Goal: Task Accomplishment & Management: Manage account settings

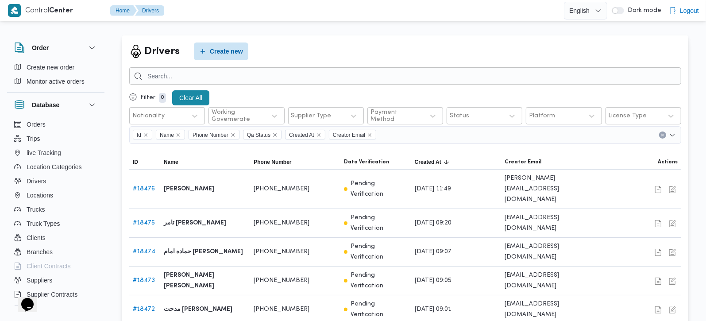
click at [167, 75] on input "search" at bounding box center [405, 75] width 552 height 17
type input "[PERSON_NAME]"
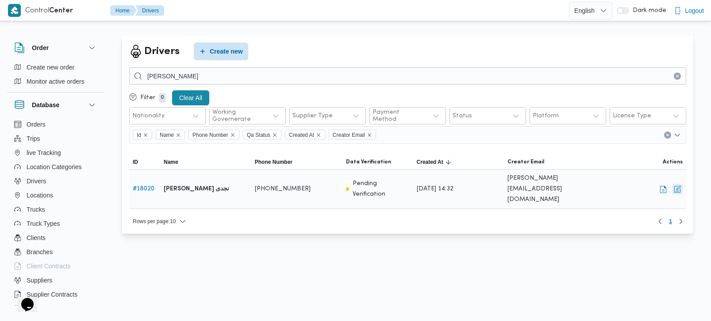
click at [677, 187] on button "button" at bounding box center [677, 189] width 11 height 11
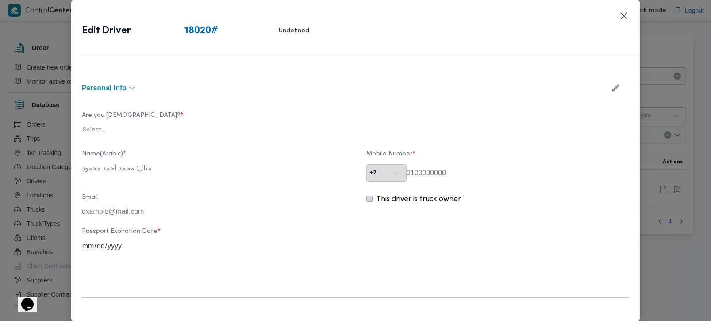
type input "عبدالله عبدالسميع احمد بيومي نجدى"
type input "01210384201"
type input "2026-06-08"
type input "2027-07-09"
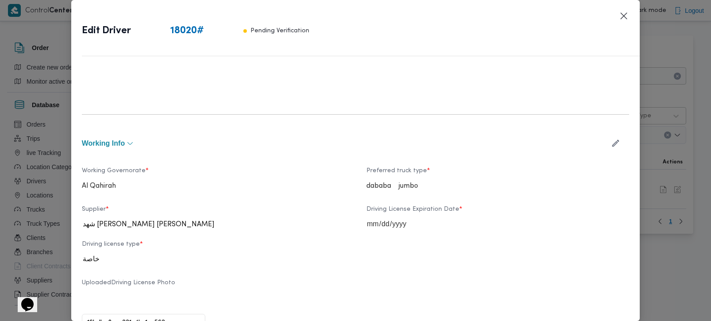
scroll to position [312, 0]
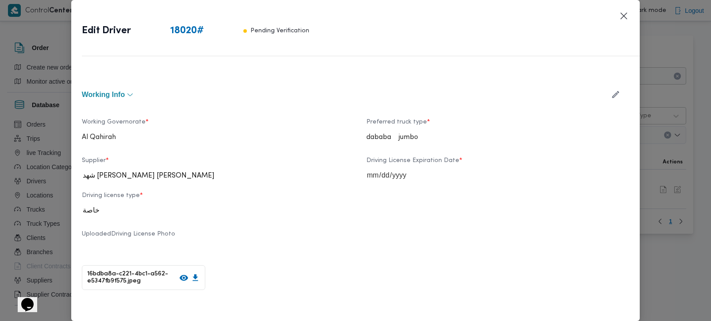
click at [604, 100] on button "button" at bounding box center [615, 94] width 23 height 17
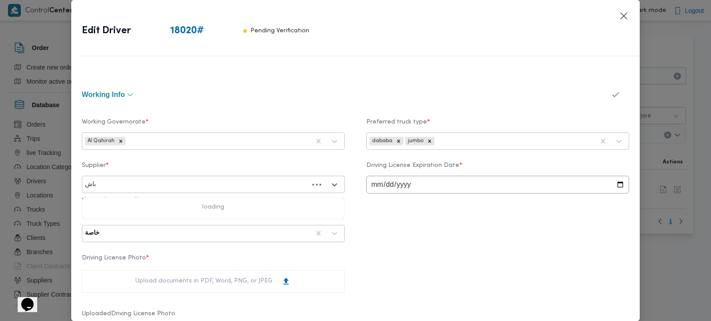
type input "باشا"
click at [158, 220] on div "ابراهيم رمضان ابراهيم عثمان ابوباشا" at bounding box center [213, 223] width 262 height 15
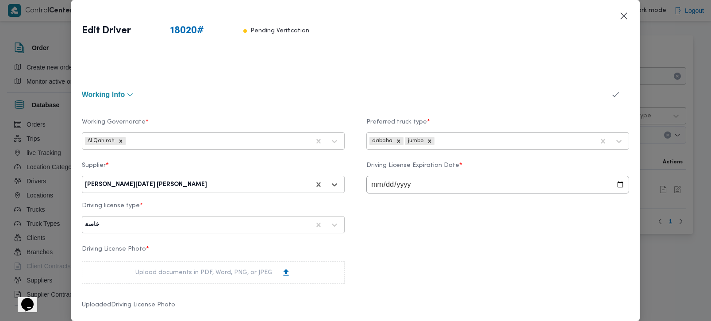
click at [536, 224] on div "Supplier * option ابراهيم رمضان ابراهيم عثمان ابوباشا , selected. ابراهيم رمضان…" at bounding box center [356, 198] width 548 height 80
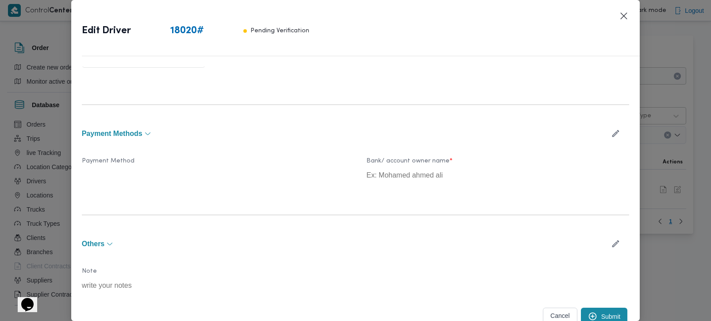
scroll to position [610, 0]
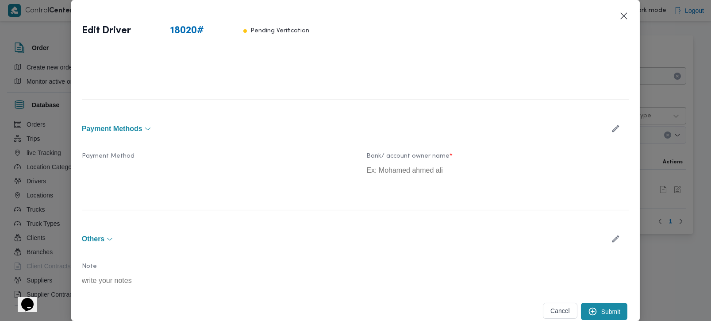
click at [594, 307] on button "Submit" at bounding box center [604, 311] width 47 height 17
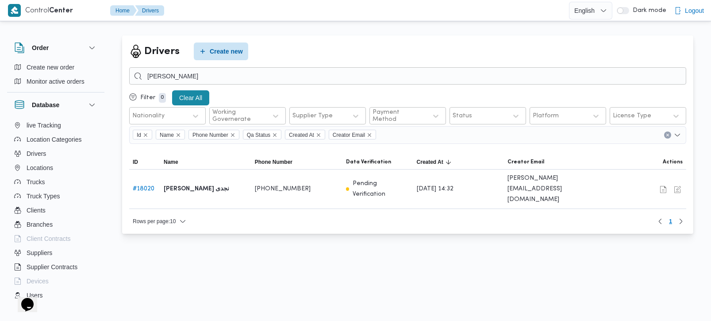
scroll to position [52, 0]
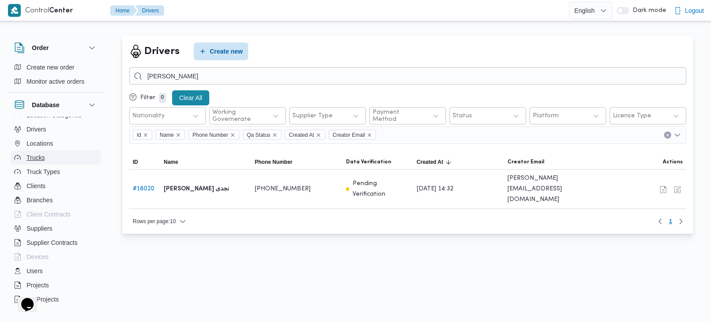
click at [42, 155] on span "Trucks" at bounding box center [36, 157] width 18 height 11
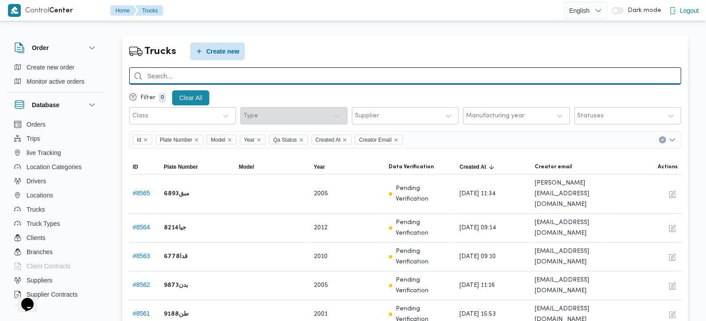
click at [227, 73] on input "search" at bounding box center [405, 75] width 552 height 17
type input "8162"
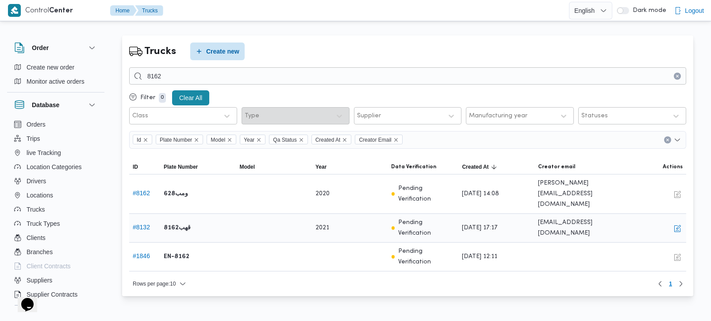
click at [676, 222] on span "Edit" at bounding box center [677, 227] width 11 height 11
click at [677, 223] on button "button" at bounding box center [677, 228] width 11 height 11
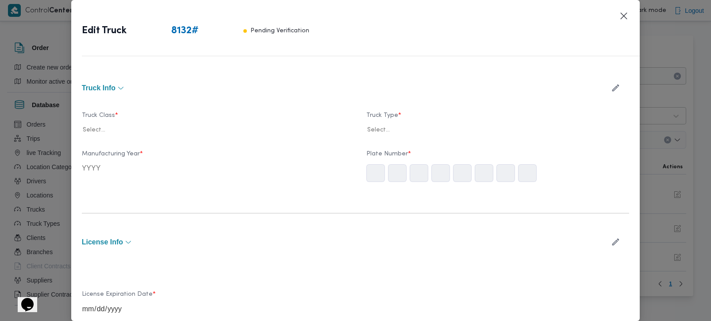
type input "2021"
type input "2025-05-05"
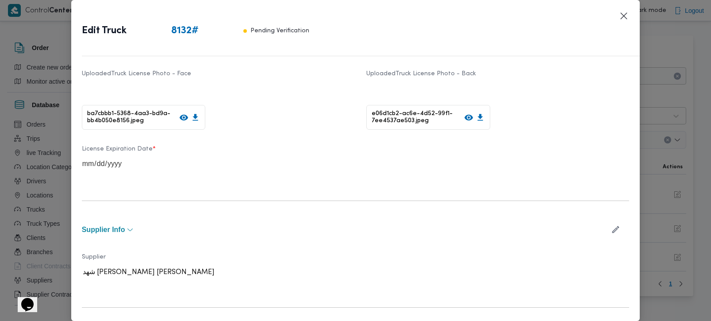
scroll to position [305, 0]
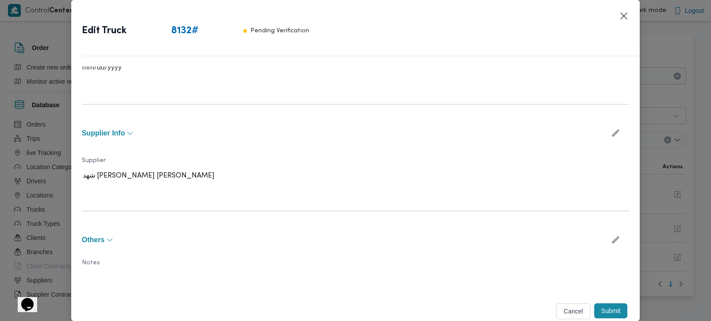
click at [612, 128] on icon "button" at bounding box center [615, 132] width 9 height 9
type input "باشا"
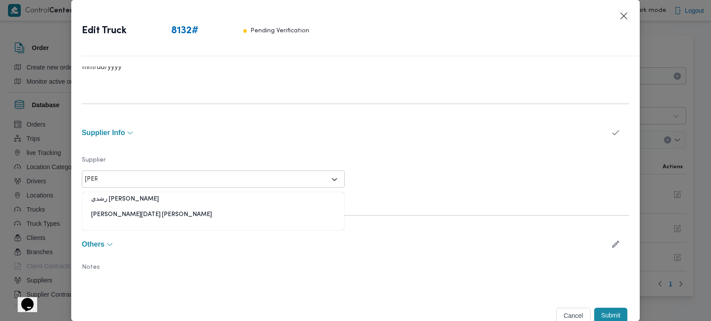
click at [161, 215] on div "ابراهيم رمضان ابراهيم عثمان ابوباشا" at bounding box center [213, 217] width 262 height 15
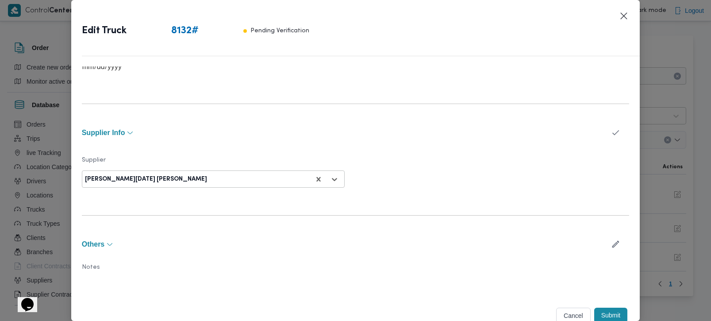
click at [534, 185] on div "Supplier option ابراهيم رمضان ابراهيم عثمان ابوباشا , selected. ابراهيم رمضان ا…" at bounding box center [356, 172] width 548 height 54
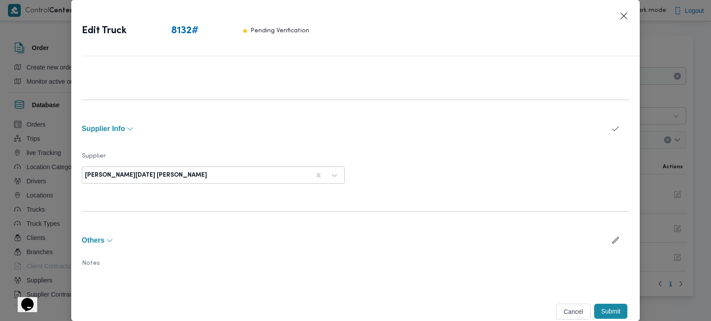
scroll to position [310, 0]
click at [609, 307] on button "Submit" at bounding box center [611, 310] width 34 height 15
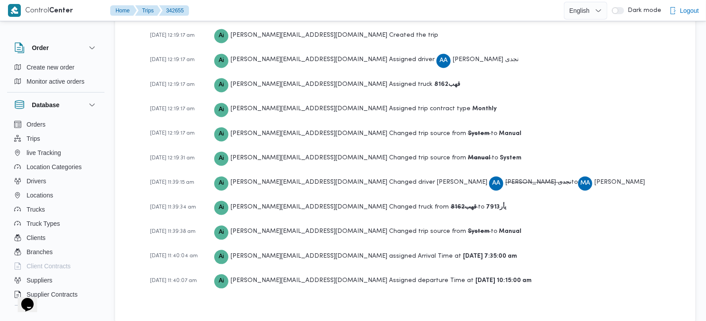
scroll to position [1282, 0]
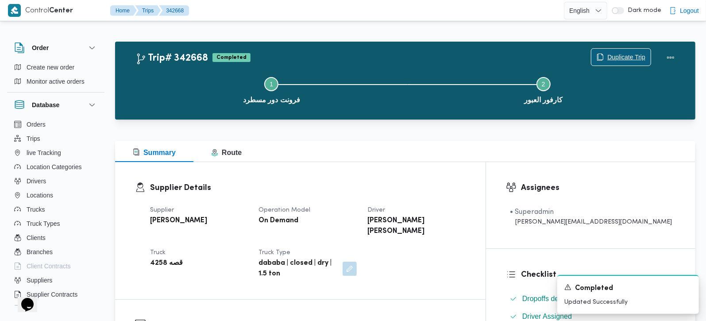
click at [610, 58] on span "Duplicate Trip" at bounding box center [626, 57] width 38 height 11
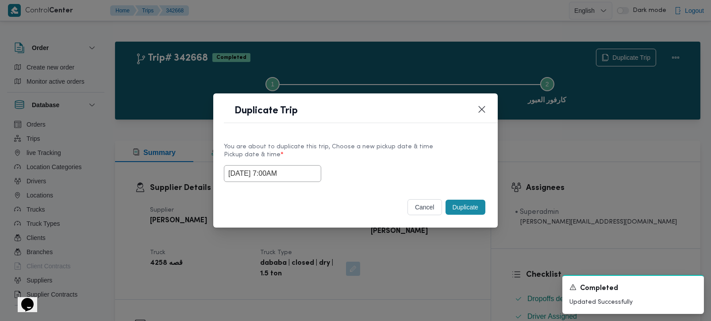
click at [419, 206] on button "cancel" at bounding box center [425, 207] width 35 height 16
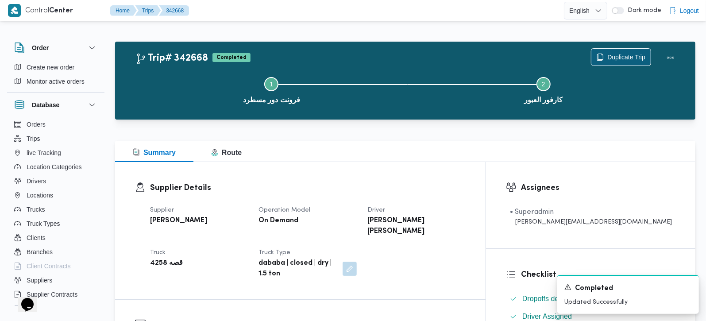
click at [623, 53] on span "Duplicate Trip" at bounding box center [626, 57] width 38 height 11
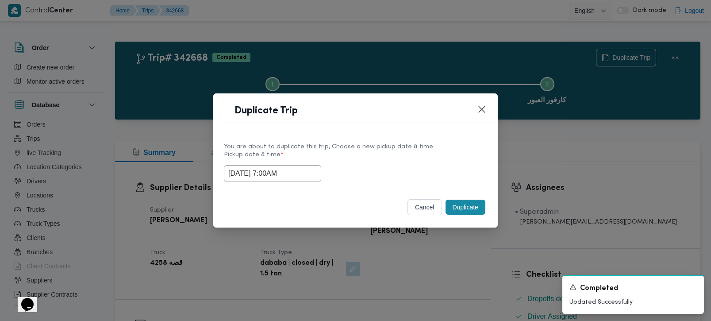
click at [250, 167] on input "11/10/2025 7:00AM" at bounding box center [272, 173] width 97 height 17
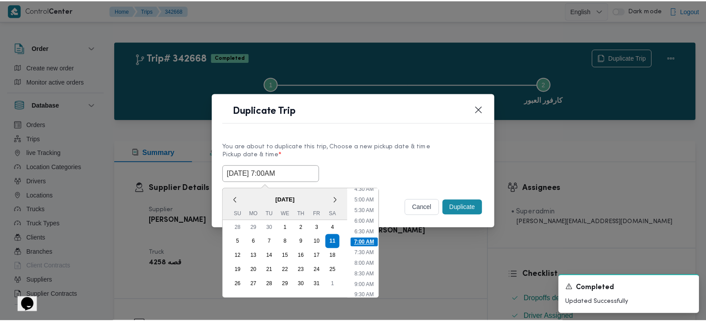
scroll to position [151, 0]
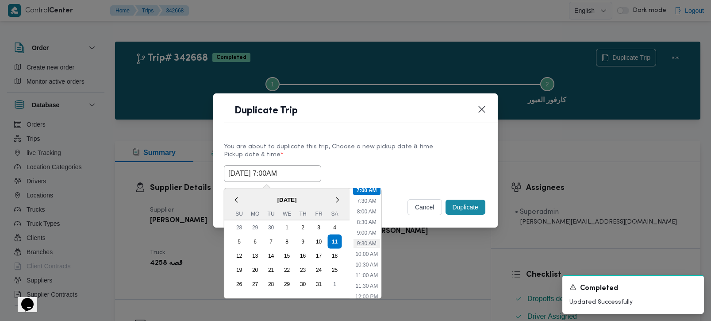
click at [371, 244] on li "9:30 AM" at bounding box center [366, 243] width 27 height 9
type input "11/10/2025 9:30AM"
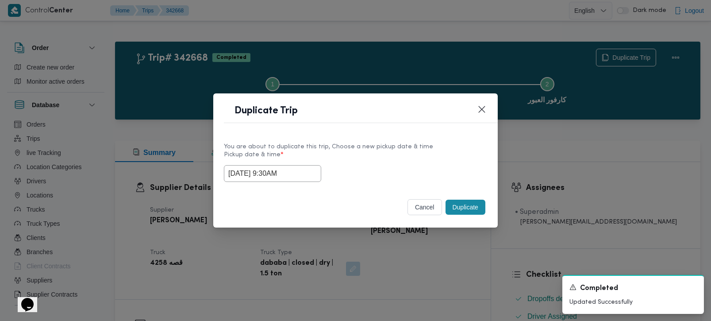
click at [464, 203] on button "Duplicate" at bounding box center [466, 207] width 40 height 15
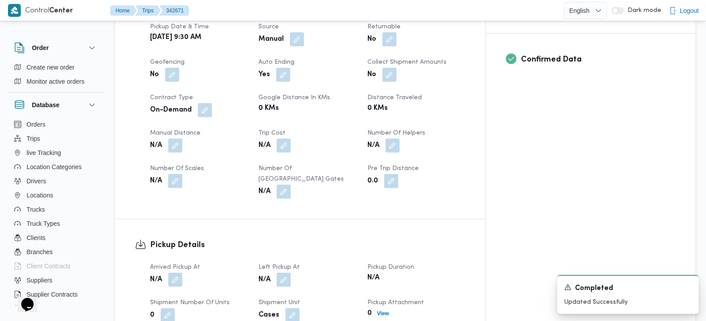
scroll to position [364, 0]
click at [172, 271] on button "button" at bounding box center [175, 278] width 14 height 14
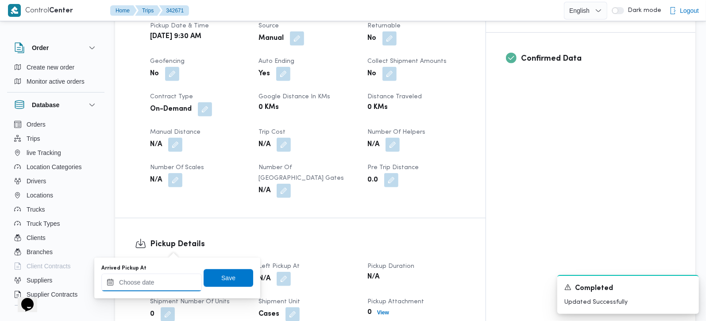
click at [163, 276] on input "Arrived Pickup At" at bounding box center [151, 283] width 100 height 18
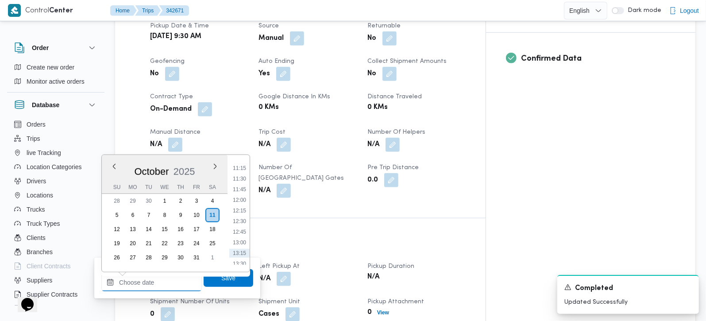
scroll to position [458, 0]
click at [356, 183] on div "N/A" at bounding box center [308, 191] width 100 height 16
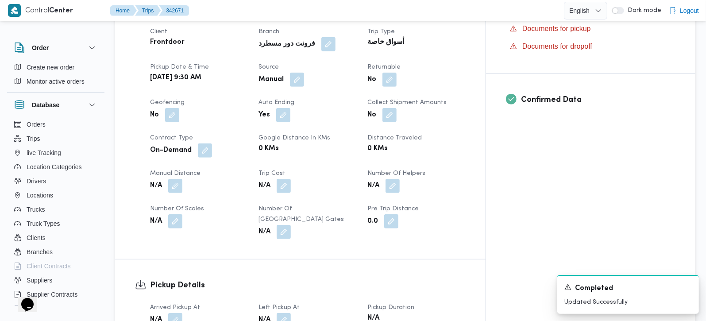
scroll to position [417, 0]
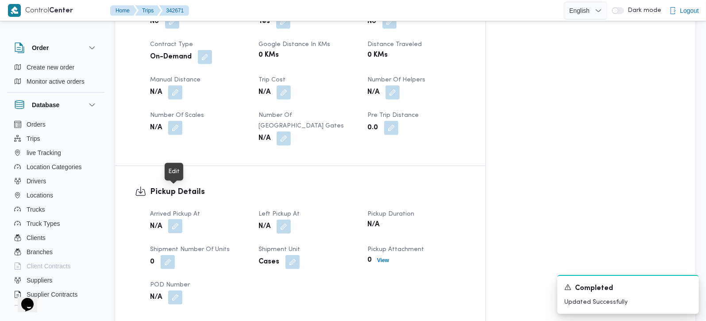
click at [175, 219] on button "button" at bounding box center [175, 226] width 14 height 14
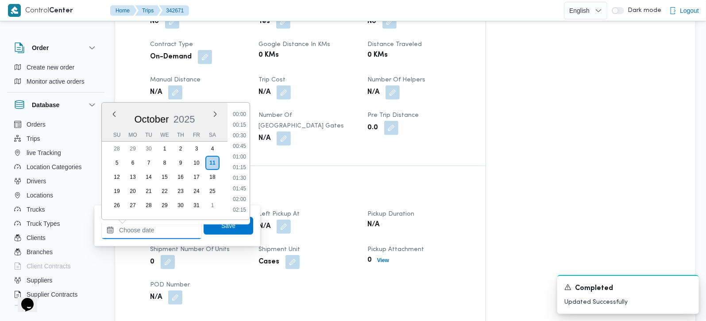
click at [172, 222] on input "Arrived Pickup At" at bounding box center [151, 230] width 100 height 18
click at [241, 136] on li "10:00" at bounding box center [239, 133] width 20 height 9
type input "11/10/2025 10:00"
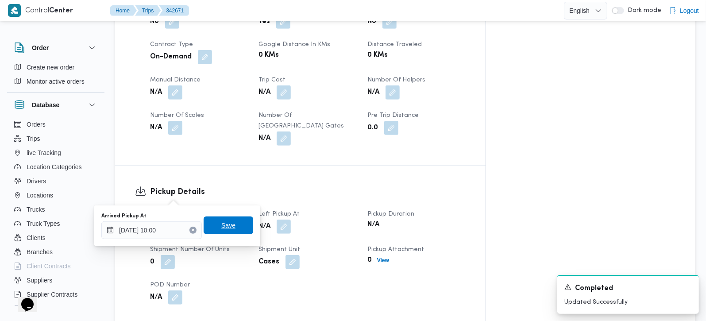
click at [226, 228] on span "Save" at bounding box center [228, 225] width 14 height 11
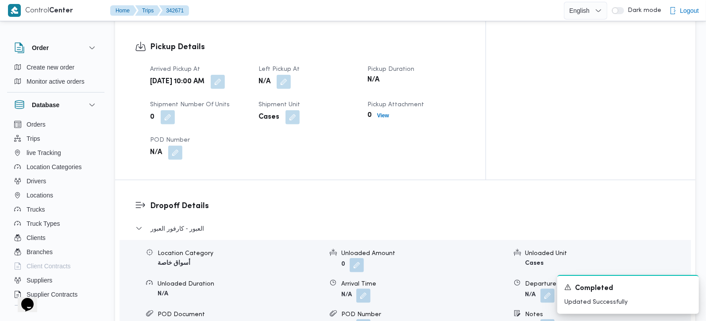
scroll to position [468, 0]
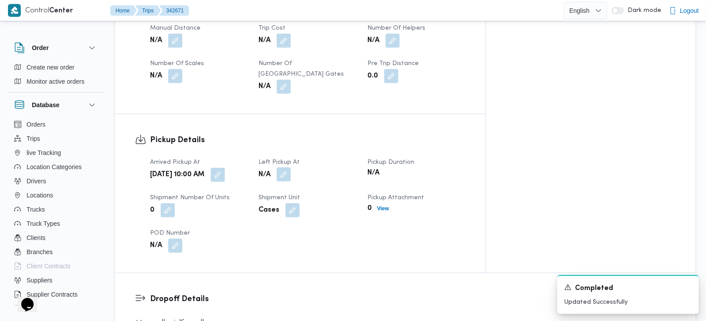
click at [291, 167] on button "button" at bounding box center [284, 174] width 14 height 14
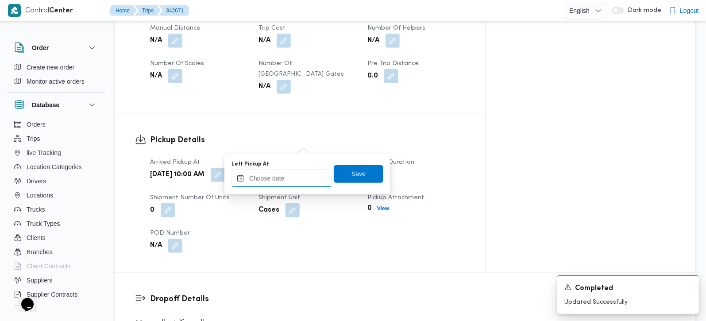
click at [297, 174] on input "Left Pickup At" at bounding box center [281, 179] width 100 height 18
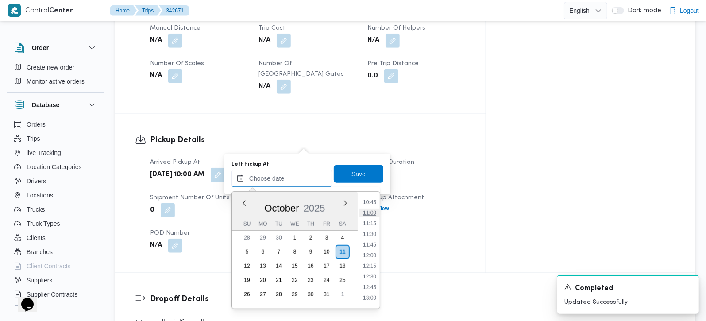
scroll to position [405, 0]
click at [370, 242] on li "10:30" at bounding box center [369, 243] width 20 height 9
type input "11/10/2025 10:30"
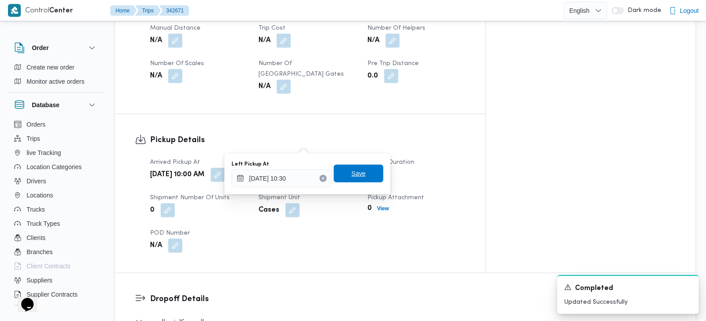
click at [358, 180] on span "Save" at bounding box center [359, 174] width 50 height 18
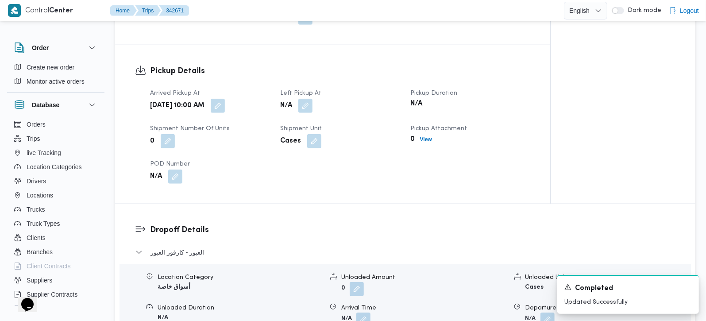
scroll to position [625, 0]
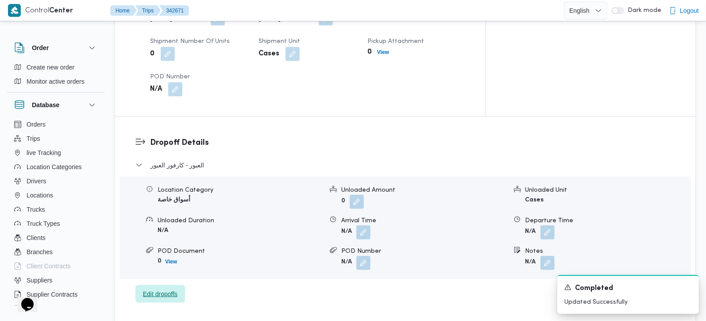
click at [163, 252] on div "العبور - كارفور العبور Location Category أسواق خاصة Unloaded Amount 0 Unloaded …" at bounding box center [405, 231] width 540 height 143
click at [171, 289] on span "Edit dropoffs" at bounding box center [160, 294] width 35 height 11
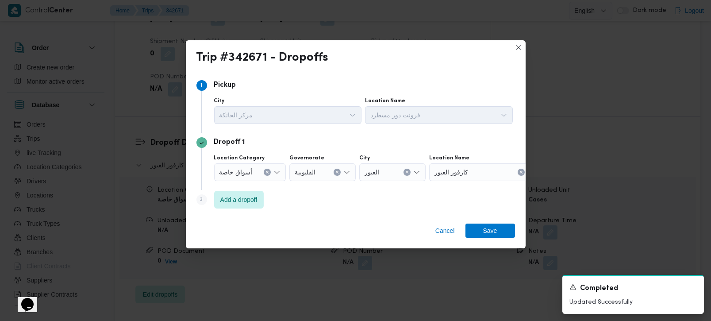
click at [268, 170] on icon "Clear input" at bounding box center [268, 172] width 4 height 4
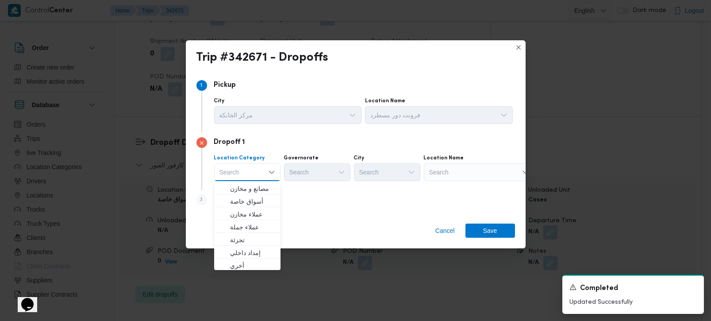
click at [465, 166] on div "Search" at bounding box center [479, 172] width 111 height 18
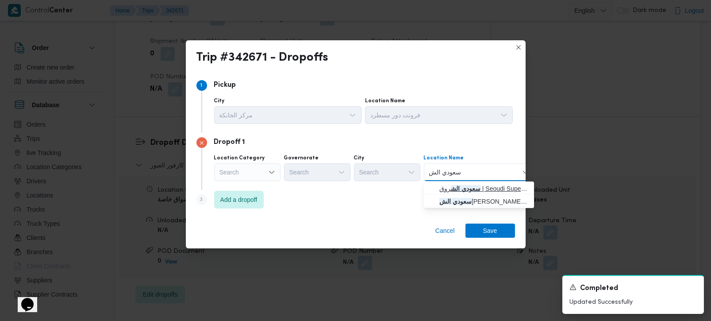
type input "سعودي الش"
click at [467, 185] on mark "سعودي الش" at bounding box center [466, 188] width 30 height 7
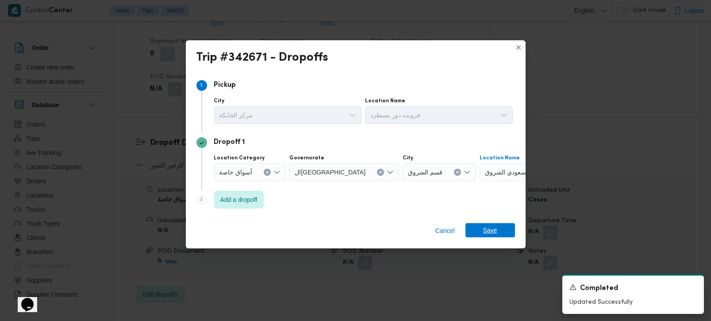
click at [483, 229] on span "Save" at bounding box center [490, 230] width 14 height 14
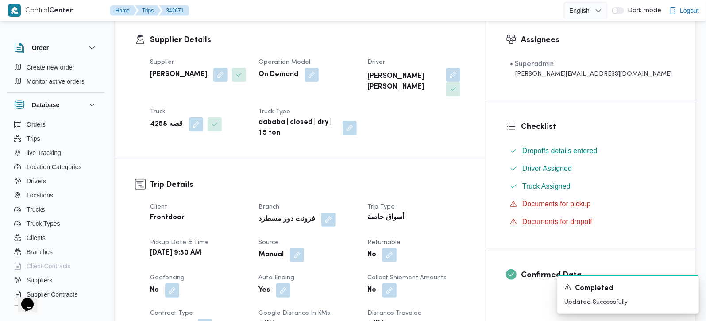
scroll to position [0, 0]
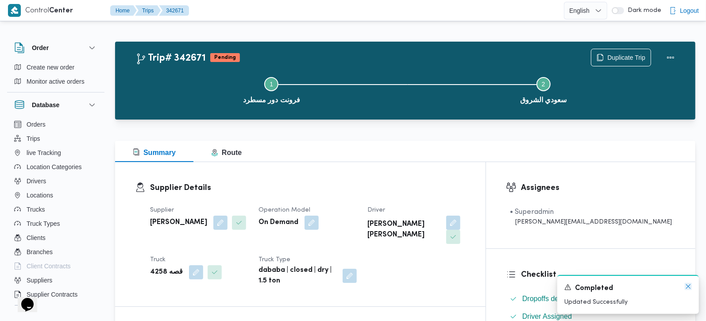
click at [689, 286] on icon "Dismiss toast" at bounding box center [688, 286] width 4 height 4
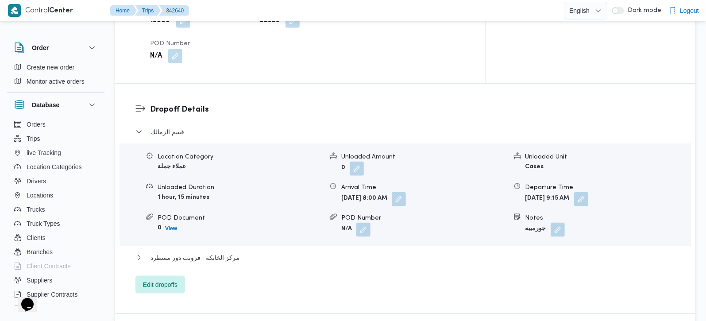
scroll to position [781, 0]
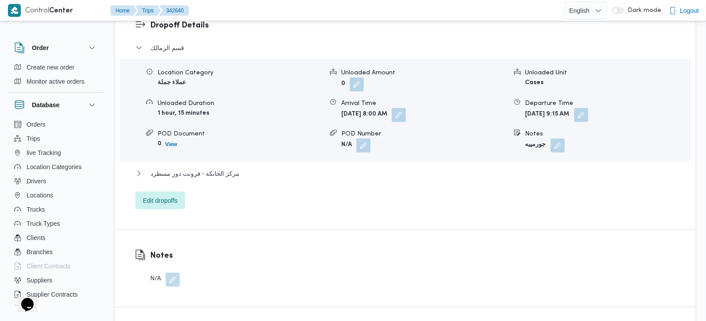
click at [194, 168] on div "مركز الخانكة - فرونت دور مسطرد" at bounding box center [405, 176] width 540 height 17
click at [196, 168] on span "مركز الخانكة - فرونت دور مسطرد" at bounding box center [194, 173] width 89 height 11
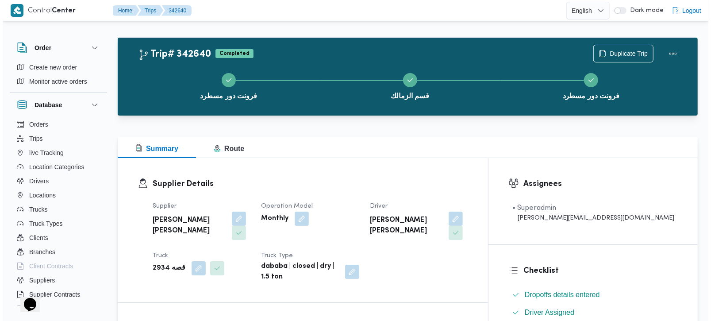
scroll to position [0, 0]
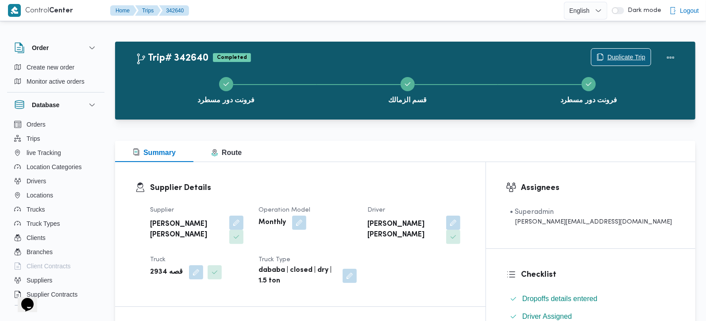
click at [621, 52] on span "Duplicate Trip" at bounding box center [626, 57] width 38 height 11
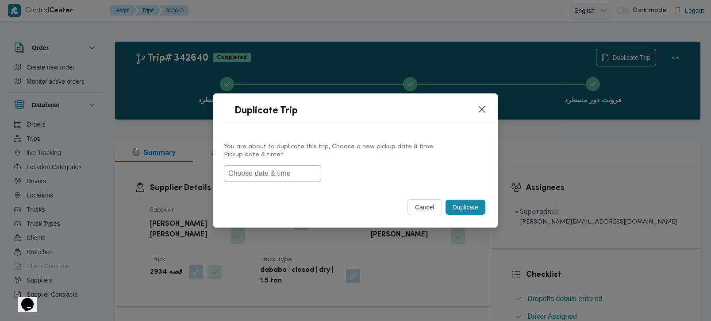
click at [235, 176] on input "text" at bounding box center [272, 173] width 97 height 17
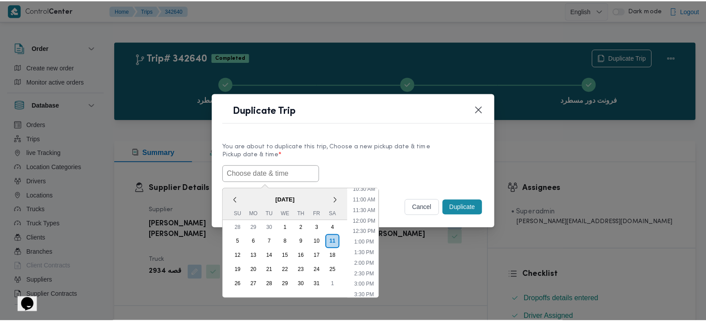
scroll to position [175, 0]
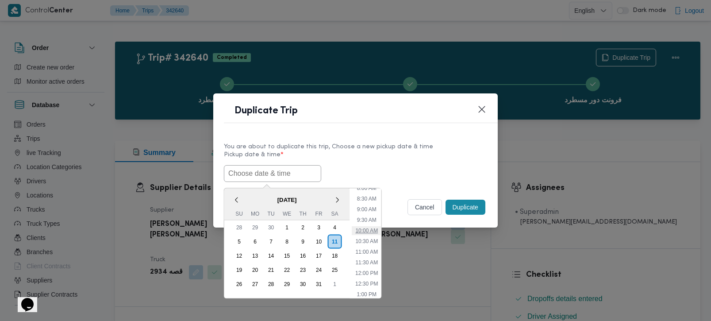
click at [369, 228] on li "10:00 AM" at bounding box center [367, 230] width 30 height 9
type input "[DATE] 10:00AM"
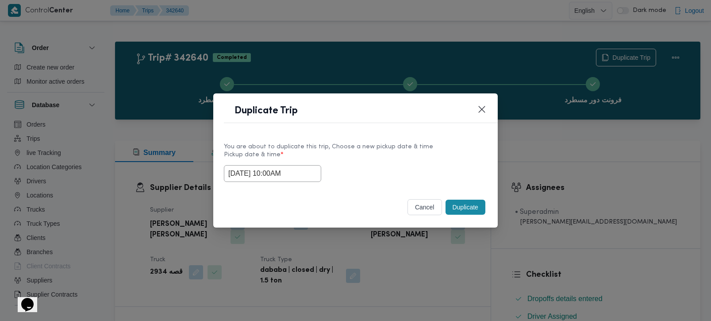
click at [382, 178] on div "Selected date: Saturday, October 11th, 2025 at 10:00 AM 11/10/2025 10:00AM" at bounding box center [355, 173] width 263 height 17
click at [459, 206] on button "Duplicate" at bounding box center [466, 207] width 40 height 15
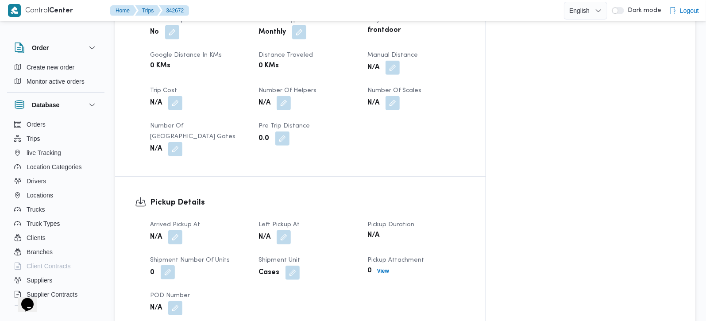
scroll to position [468, 0]
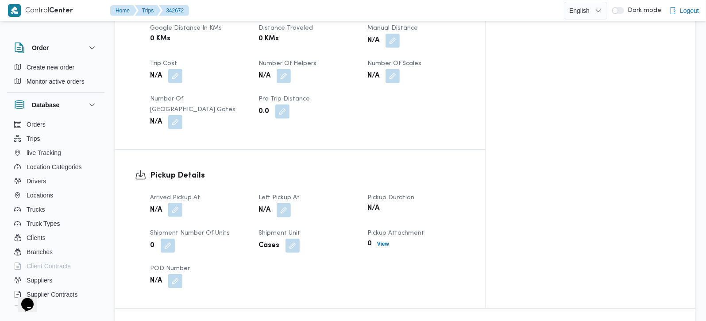
click at [178, 203] on button "button" at bounding box center [175, 210] width 14 height 14
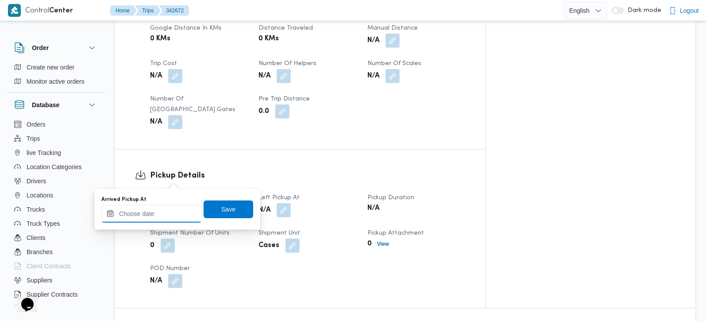
click at [170, 208] on input "Arrived Pickup At" at bounding box center [151, 214] width 100 height 18
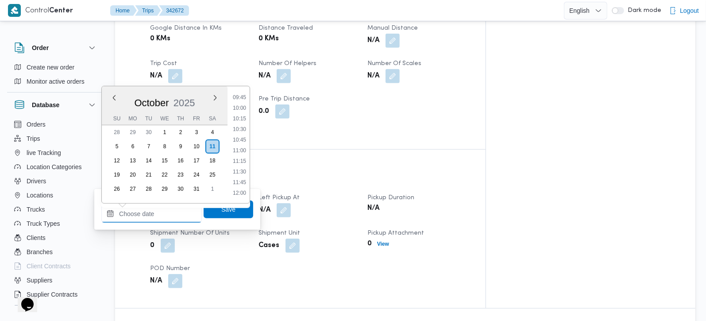
scroll to position [405, 0]
click at [244, 117] on li "10:00" at bounding box center [239, 117] width 20 height 9
type input "11/10/2025 10:00"
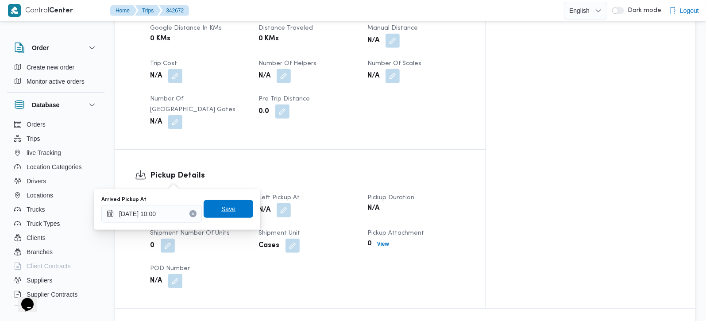
click at [221, 211] on span "Save" at bounding box center [228, 209] width 14 height 11
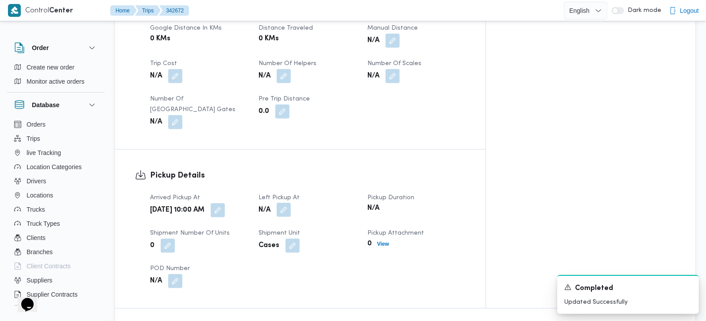
click at [291, 203] on button "button" at bounding box center [284, 210] width 14 height 14
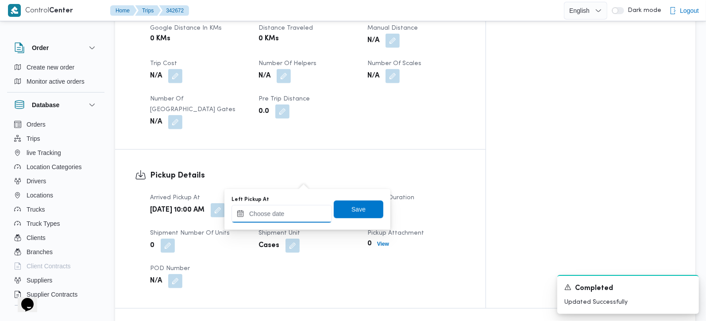
click at [294, 219] on input "Left Pickup At" at bounding box center [281, 214] width 100 height 18
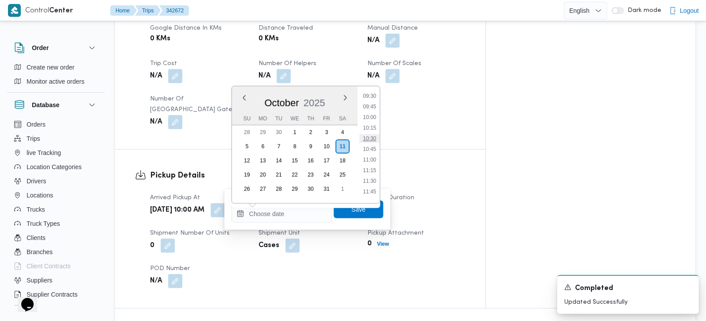
click at [375, 137] on li "10:30" at bounding box center [369, 138] width 20 height 9
type input "11/10/2025 10:30"
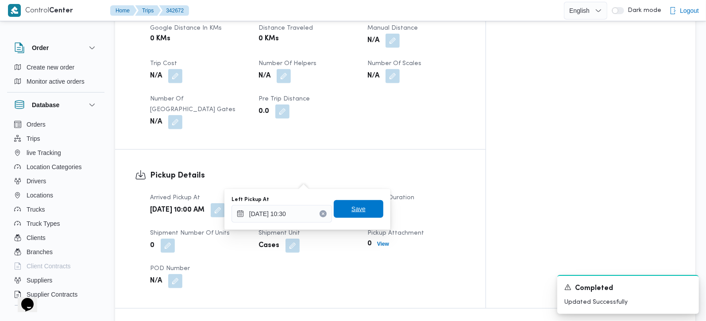
click at [352, 212] on span "Save" at bounding box center [358, 209] width 14 height 11
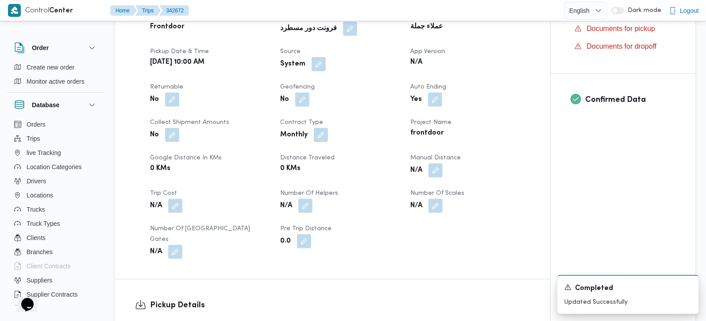
scroll to position [156, 0]
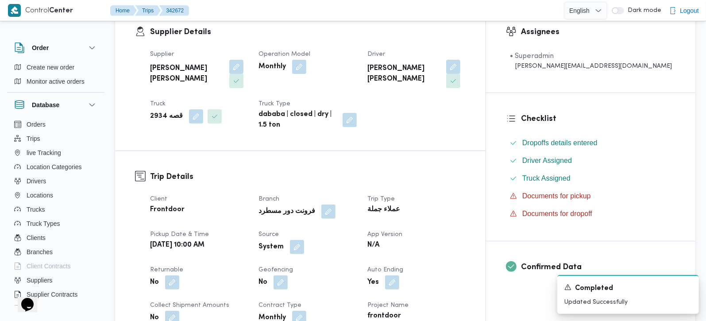
click at [323, 74] on div "Monthly" at bounding box center [308, 67] width 100 height 16
click at [306, 72] on button "button" at bounding box center [299, 66] width 14 height 14
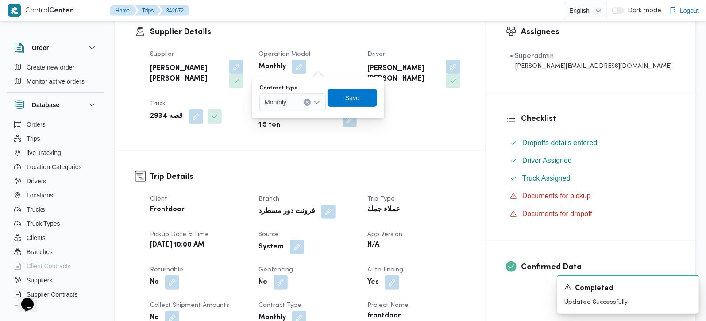
click at [320, 104] on icon "Open list of options" at bounding box center [316, 102] width 7 height 7
click at [300, 133] on span "On Demand" at bounding box center [297, 131] width 45 height 11
click at [351, 101] on span "Save" at bounding box center [355, 97] width 14 height 11
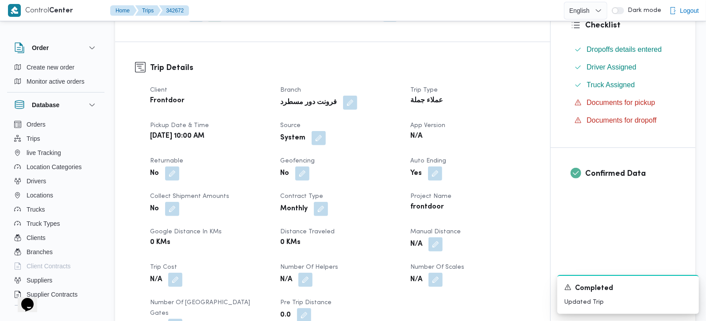
scroll to position [260, 0]
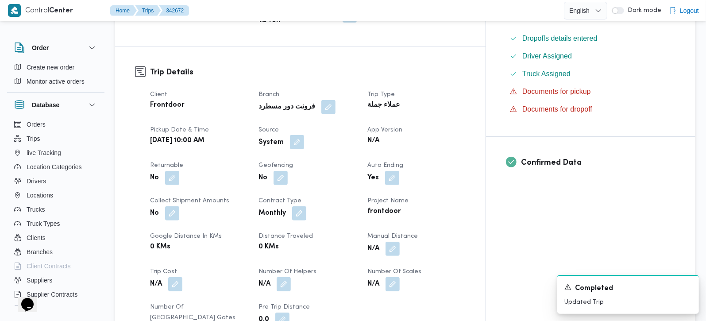
click at [304, 135] on button "button" at bounding box center [297, 142] width 14 height 14
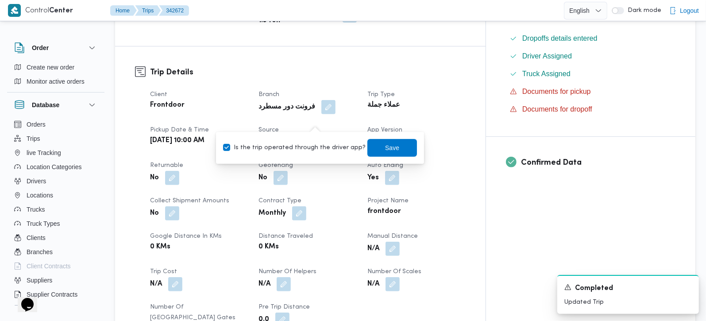
click at [301, 146] on label "Is the trip operated through the driver app?" at bounding box center [294, 148] width 143 height 11
checkbox input "false"
click at [357, 135] on div "System" at bounding box center [308, 143] width 100 height 16
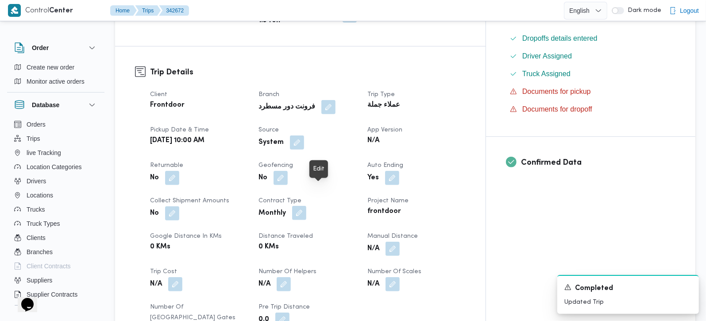
click at [306, 206] on button "button" at bounding box center [299, 213] width 14 height 14
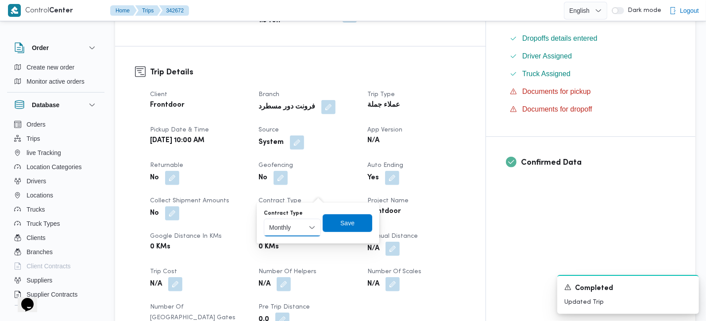
click at [306, 224] on select "Monthly On-Demand Daily Rental" at bounding box center [292, 228] width 57 height 18
select select "on_demand"
click at [264, 219] on select "Monthly On-Demand Daily Rental" at bounding box center [292, 228] width 57 height 18
click at [333, 225] on span "Save" at bounding box center [348, 223] width 50 height 18
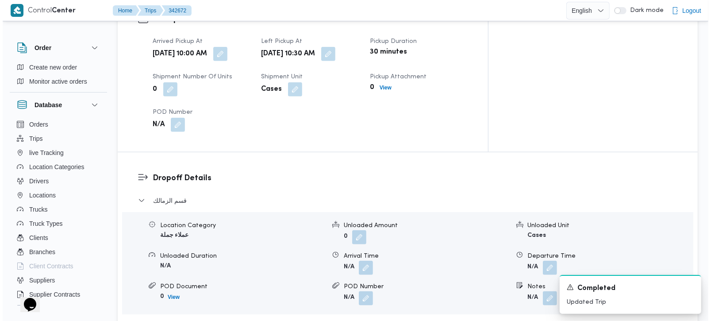
scroll to position [781, 0]
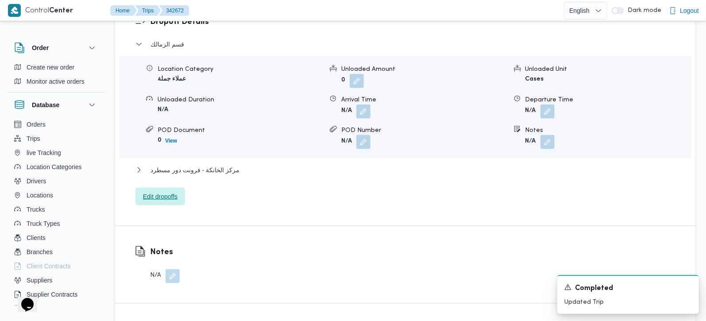
click at [176, 191] on span "Edit dropoffs" at bounding box center [160, 196] width 35 height 11
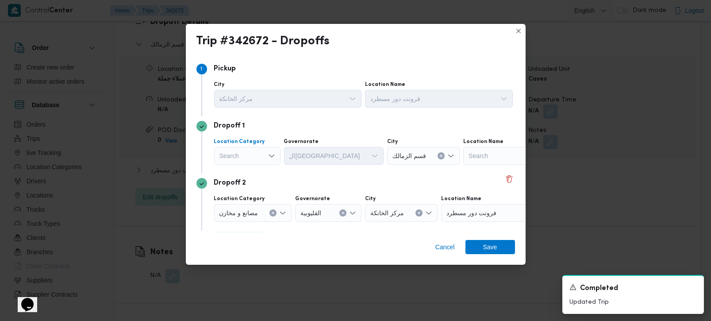
click at [252, 157] on div "Search" at bounding box center [247, 156] width 66 height 18
click at [254, 170] on span "مصانع و مخازن" at bounding box center [252, 172] width 45 height 11
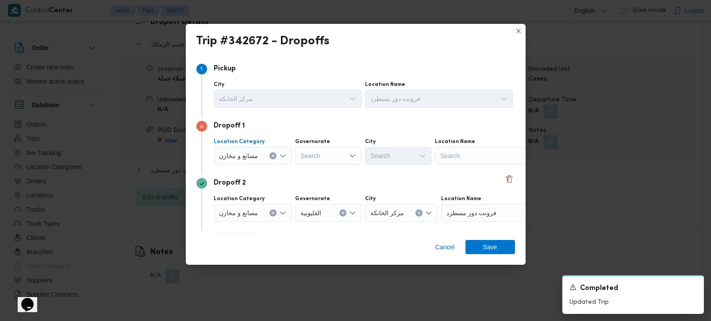
click at [271, 157] on icon "Clear input" at bounding box center [273, 156] width 4 height 4
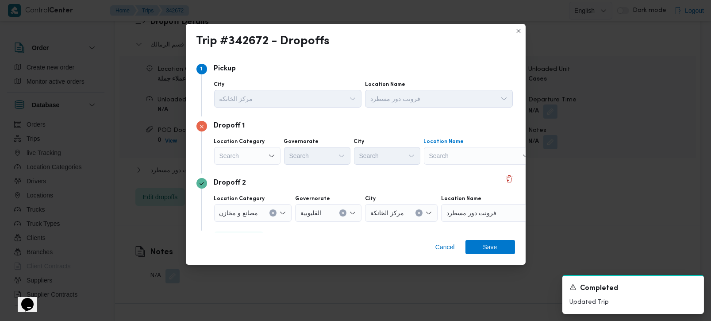
click at [453, 155] on div "Search" at bounding box center [479, 156] width 111 height 18
type input "حالا"
click at [470, 167] on span "حالا مدينة نصر | مكرم عبيد | المنطقة السادسة" at bounding box center [484, 172] width 89 height 11
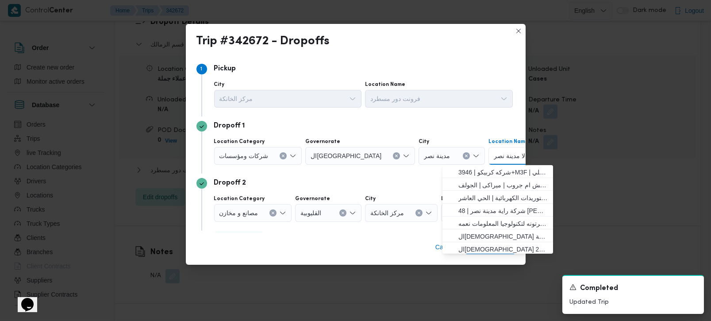
click at [378, 181] on div "Dropoff 2" at bounding box center [356, 183] width 319 height 11
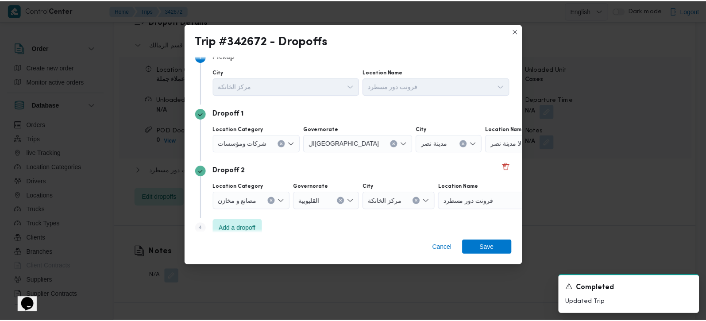
scroll to position [24, 0]
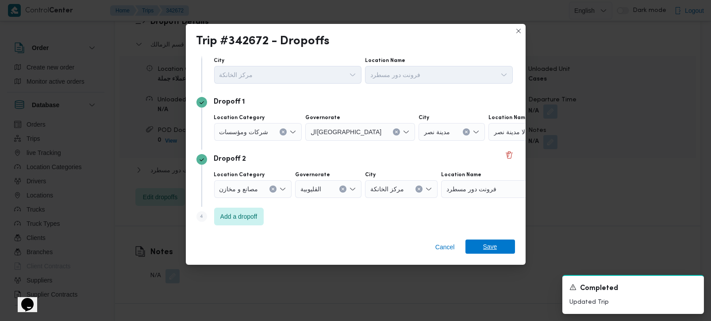
click at [488, 243] on span "Save" at bounding box center [490, 246] width 14 height 14
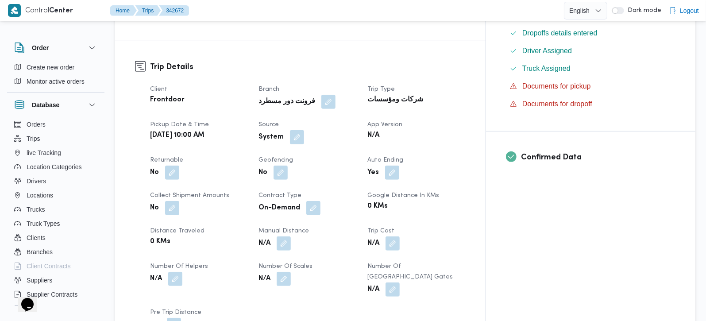
scroll to position [284, 0]
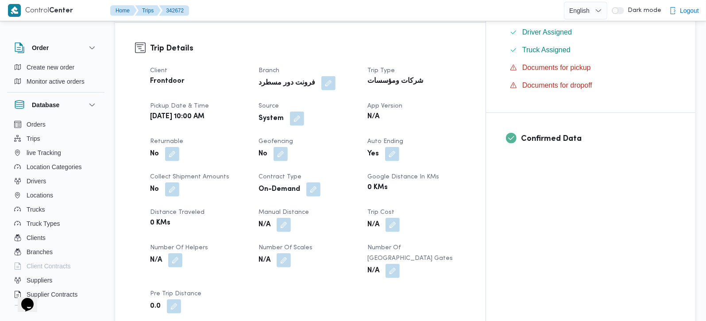
click at [304, 112] on button "button" at bounding box center [297, 119] width 14 height 14
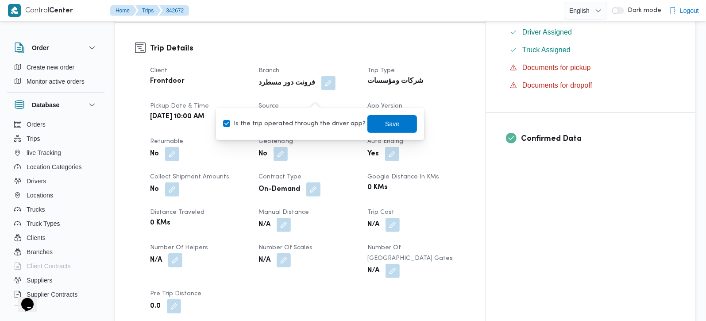
click at [311, 126] on label "Is the trip operated through the driver app?" at bounding box center [294, 124] width 143 height 11
checkbox input "false"
click at [370, 131] on span "Save" at bounding box center [392, 124] width 50 height 18
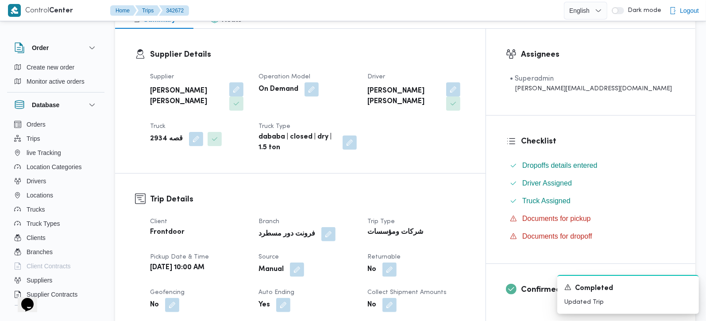
scroll to position [0, 0]
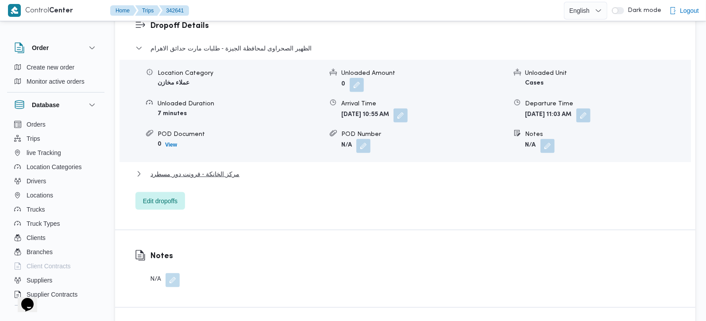
scroll to position [781, 0]
click at [234, 168] on button "مركز الخانكة - فرونت دور مسطرد" at bounding box center [405, 173] width 540 height 11
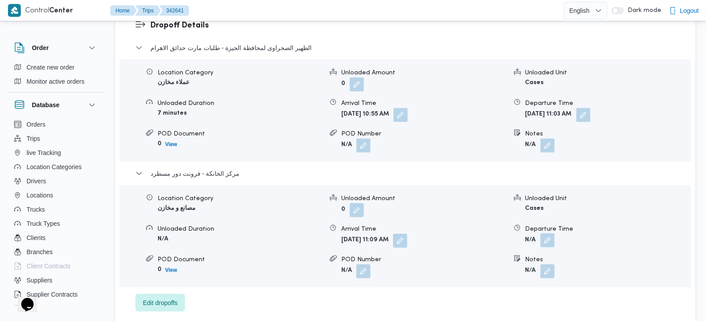
click at [545, 233] on button "button" at bounding box center [547, 240] width 14 height 14
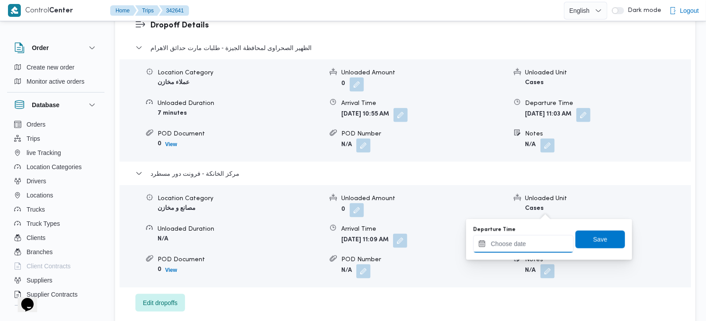
click at [535, 245] on input "Departure Time" at bounding box center [523, 244] width 100 height 18
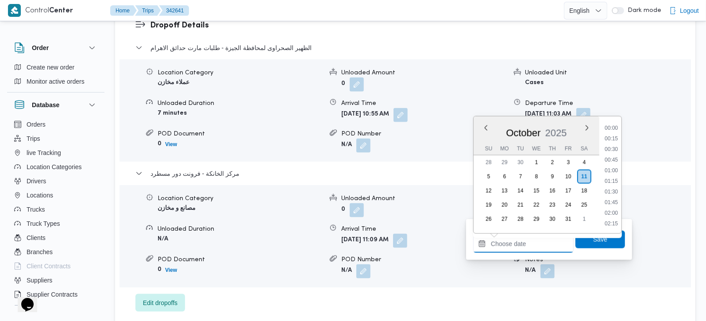
scroll to position [509, 0]
click at [616, 129] on li "12:00" at bounding box center [611, 128] width 20 height 9
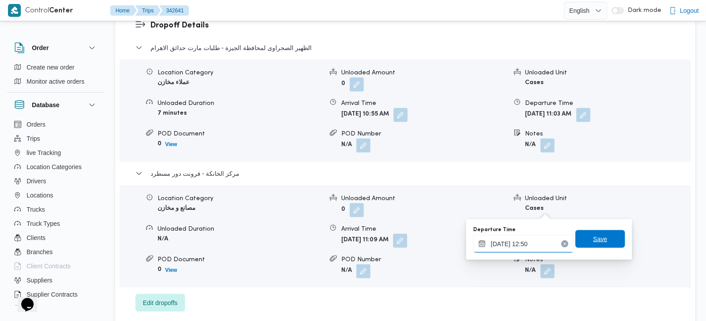
type input "[DATE] 12:50"
click at [598, 237] on span "Save" at bounding box center [600, 239] width 14 height 11
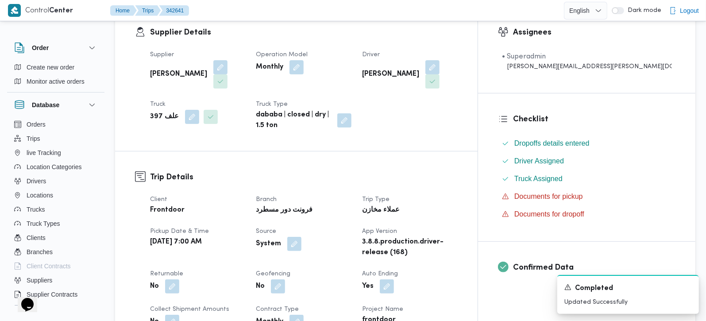
scroll to position [52, 0]
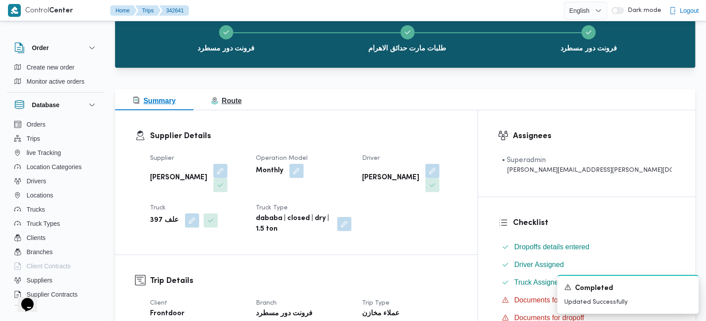
click at [225, 101] on span "Route" at bounding box center [226, 101] width 31 height 8
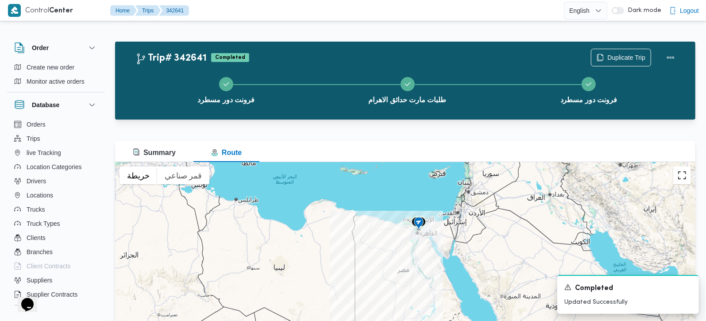
click at [681, 172] on button "تبديل إلى العرض ملء الشاشة" at bounding box center [682, 175] width 18 height 18
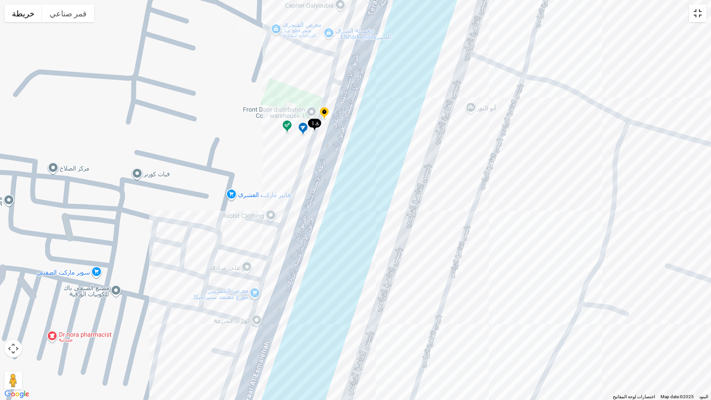
click at [697, 13] on button "تبديل إلى العرض ملء الشاشة" at bounding box center [698, 13] width 18 height 18
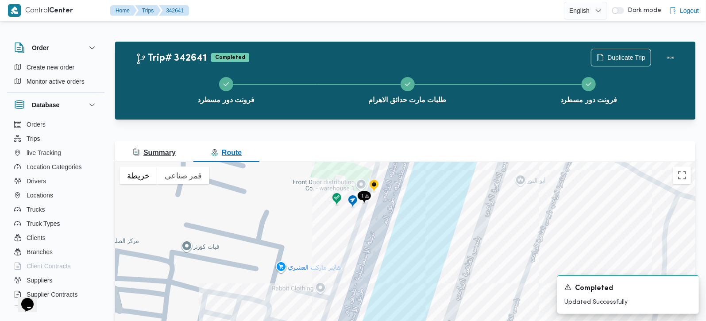
click at [143, 147] on span "Summary" at bounding box center [154, 152] width 43 height 11
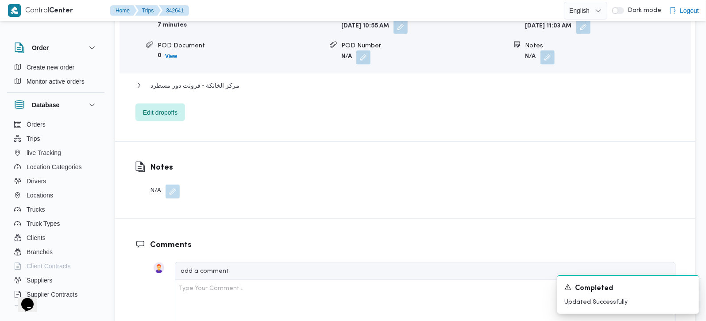
scroll to position [687, 0]
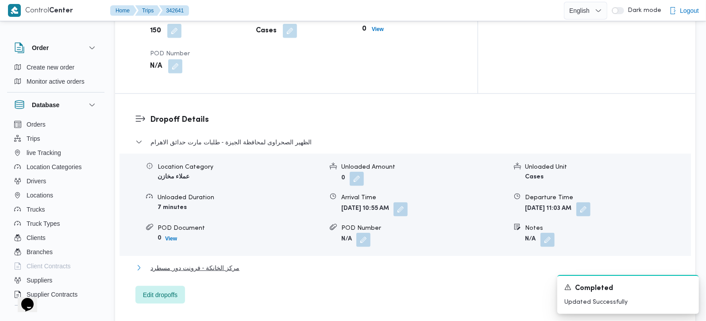
click at [185, 262] on span "مركز الخانكة - فرونت دور مسطرد" at bounding box center [194, 267] width 89 height 11
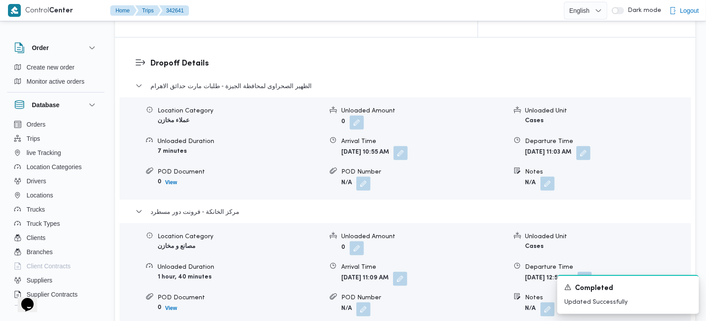
scroll to position [843, 0]
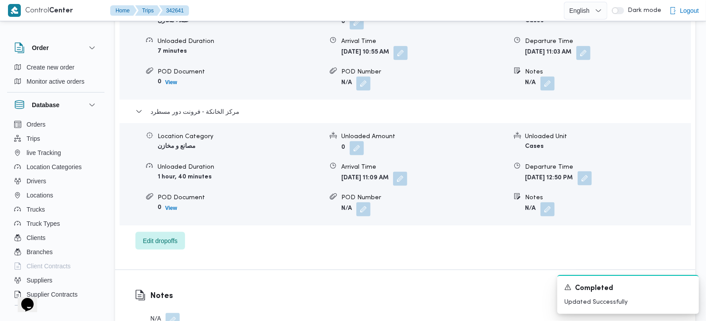
click at [592, 171] on button "button" at bounding box center [585, 178] width 14 height 14
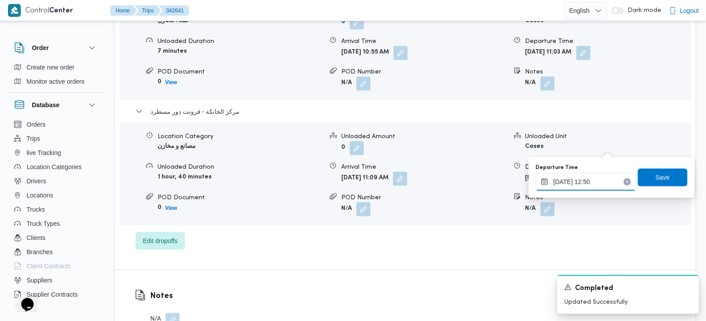
click at [598, 178] on input "[DATE] 12:50" at bounding box center [586, 182] width 100 height 18
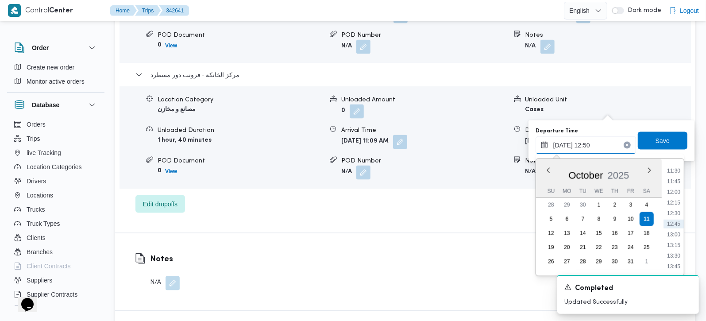
scroll to position [895, 0]
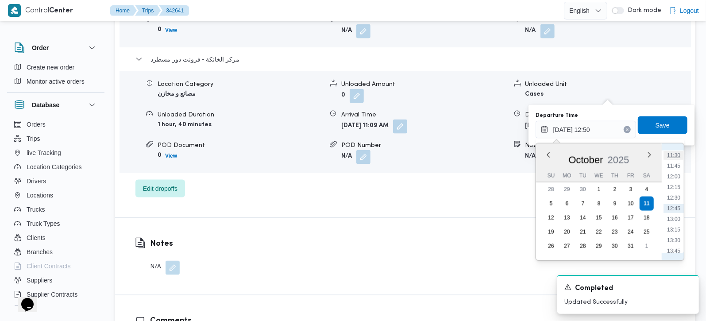
click at [673, 158] on li "11:30" at bounding box center [673, 155] width 20 height 9
type input "[DATE] 11:30"
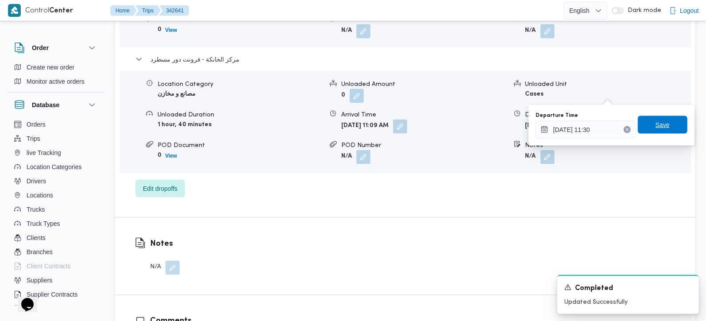
click at [657, 126] on span "Save" at bounding box center [663, 125] width 14 height 11
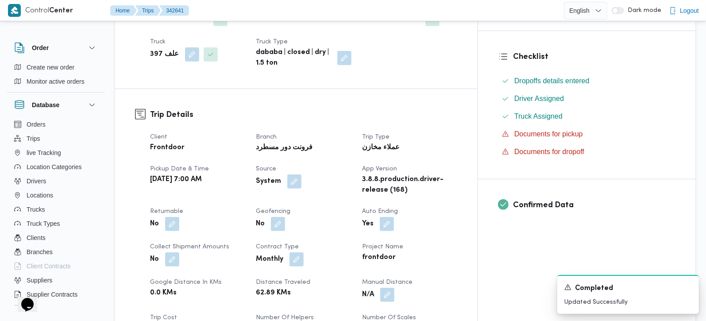
scroll to position [0, 0]
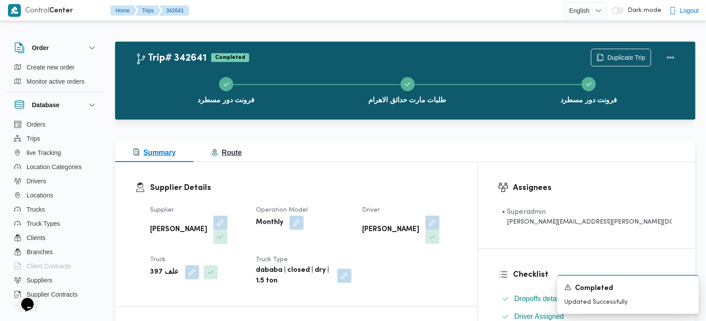
click at [225, 151] on span "Route" at bounding box center [226, 153] width 31 height 8
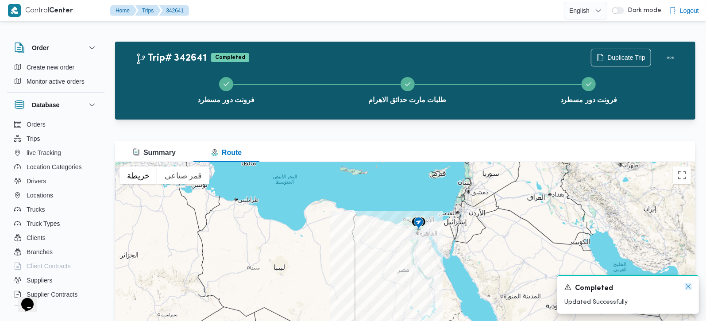
click at [690, 289] on icon "Dismiss toast" at bounding box center [688, 286] width 4 height 4
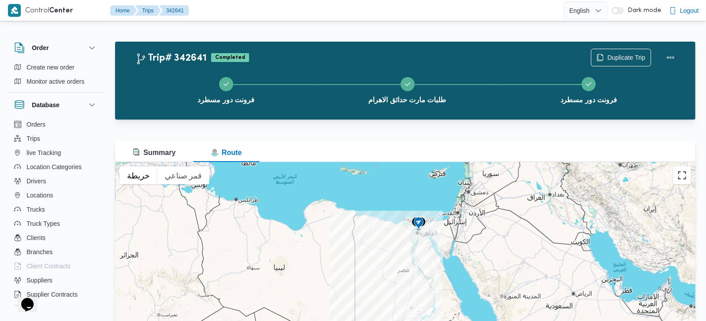
click at [681, 176] on button "تبديل إلى العرض ملء الشاشة" at bounding box center [682, 175] width 18 height 18
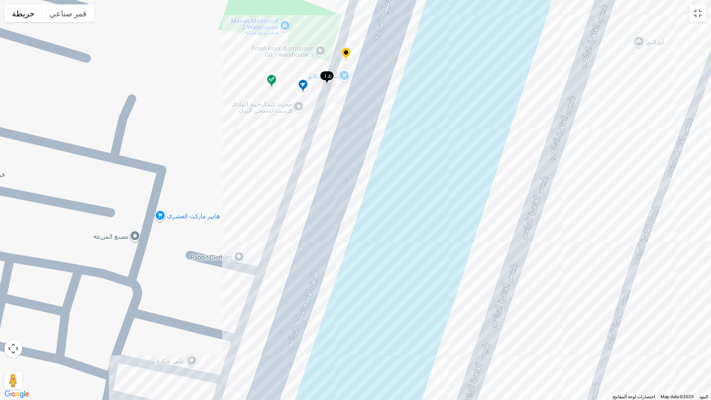
click at [272, 84] on img at bounding box center [272, 81] width 14 height 15
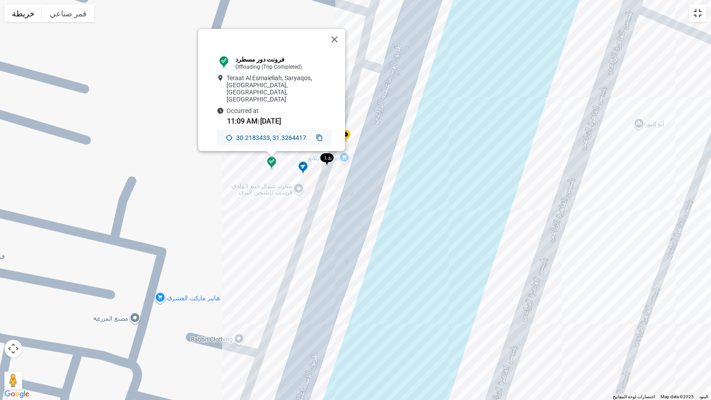
click at [701, 12] on button "تبديل إلى العرض ملء الشاشة" at bounding box center [698, 13] width 18 height 18
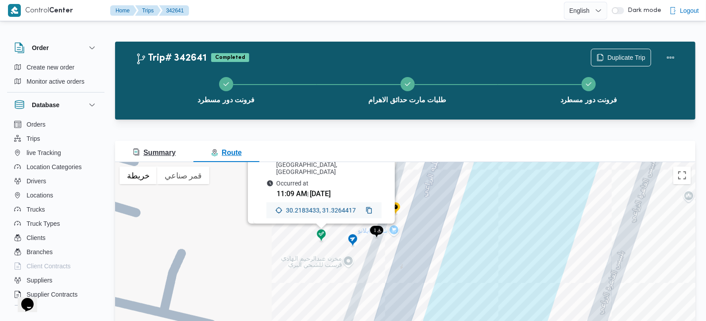
click at [161, 146] on button "Summary" at bounding box center [154, 151] width 78 height 21
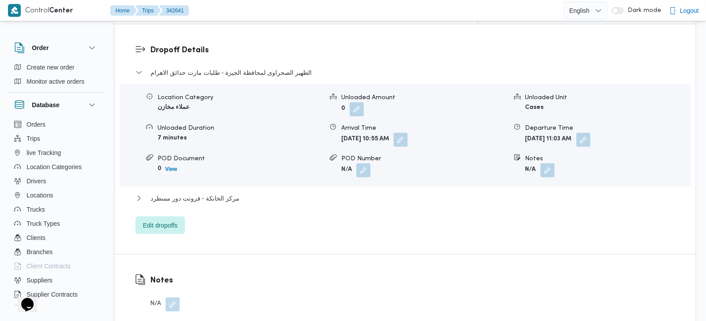
scroll to position [781, 0]
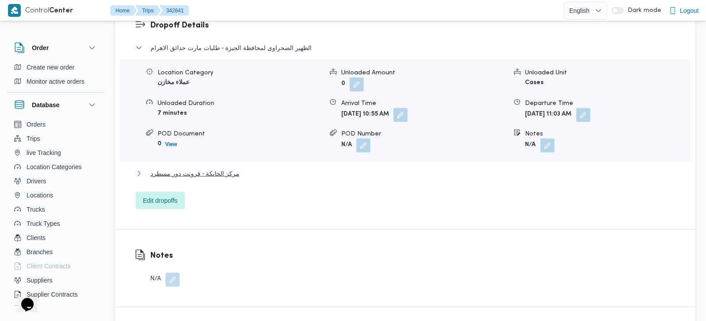
click at [167, 168] on span "مركز الخانكة - فرونت دور مسطرد" at bounding box center [194, 173] width 89 height 11
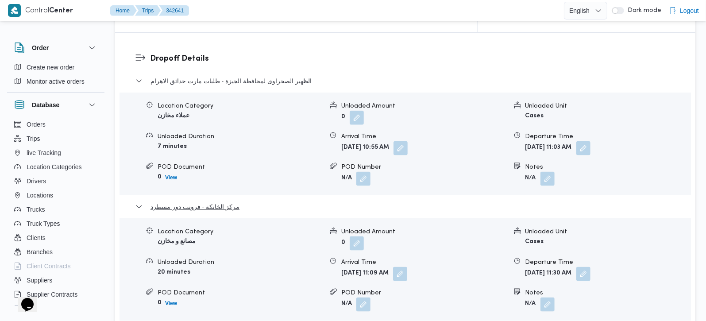
scroll to position [729, 0]
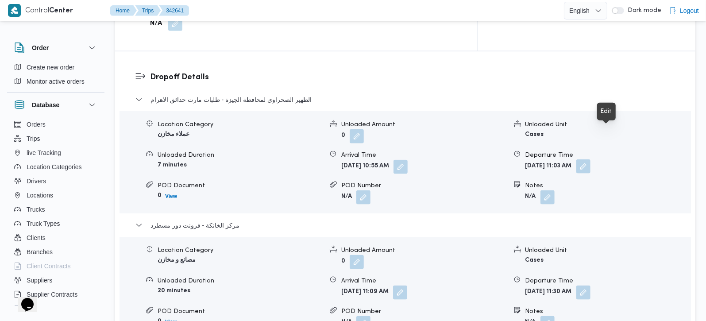
click at [590, 159] on button "button" at bounding box center [583, 166] width 14 height 14
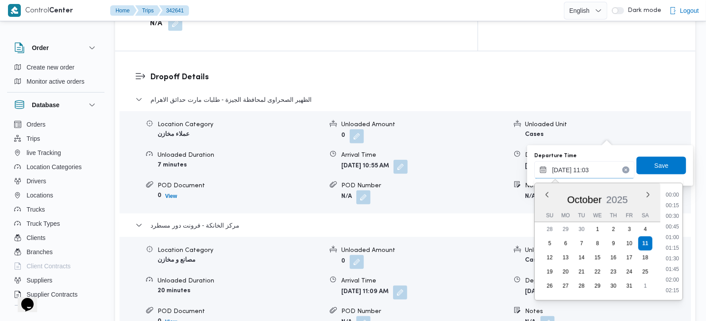
click at [582, 170] on input "11/10/2025 11:03" at bounding box center [584, 170] width 100 height 18
click at [678, 213] on li "10:15" at bounding box center [672, 216] width 20 height 9
type input "11/10/2025 10:15"
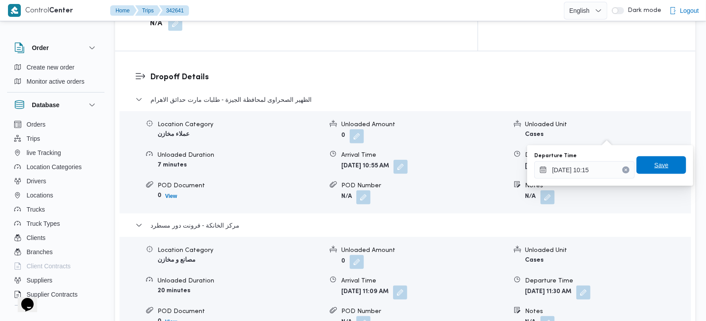
click at [657, 170] on span "Save" at bounding box center [661, 165] width 14 height 11
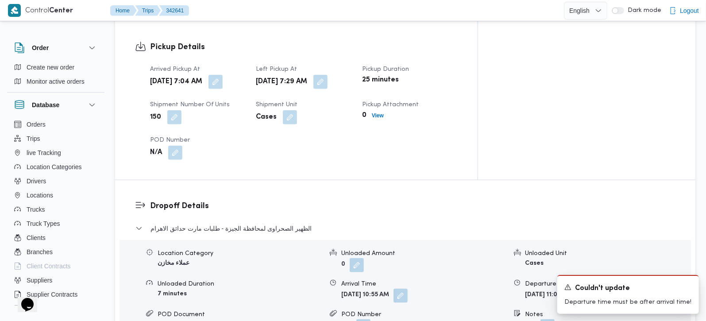
scroll to position [625, 0]
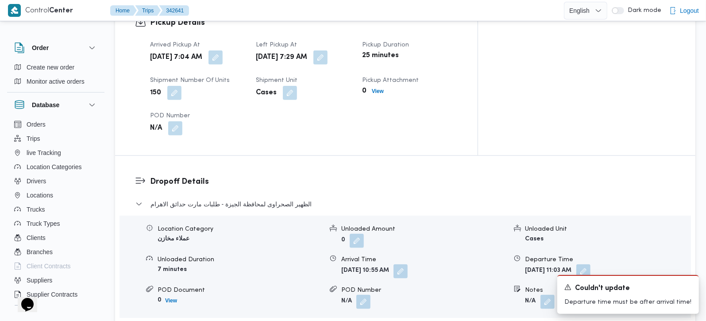
click at [425, 247] on div "Location Category عملاء مخازن Unloaded Amount 0 Unloaded Unit Cases Unloaded Du…" at bounding box center [405, 266] width 579 height 100
click at [408, 264] on button "button" at bounding box center [400, 271] width 14 height 14
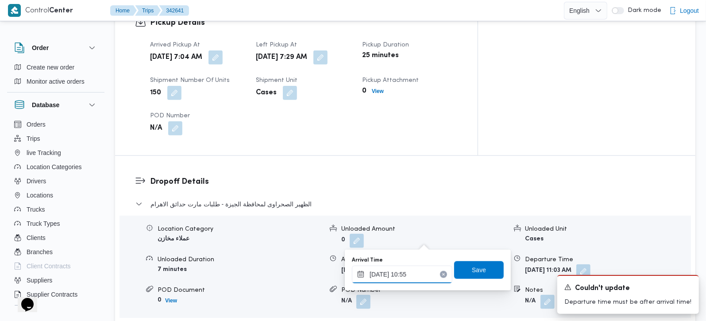
click at [412, 273] on input "11/10/2025 10:55" at bounding box center [402, 275] width 100 height 18
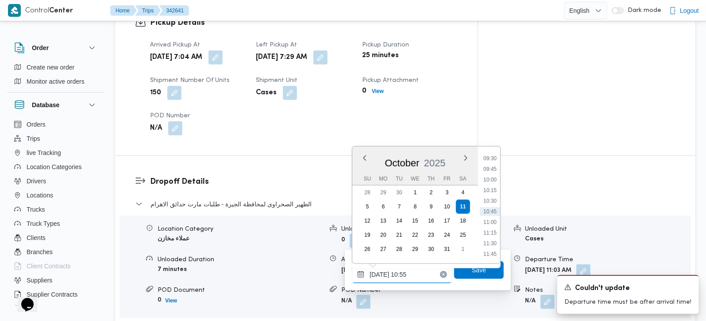
scroll to position [351, 0]
click at [491, 167] on li "08:30" at bounding box center [490, 167] width 20 height 9
type input "11/10/2025 08:30"
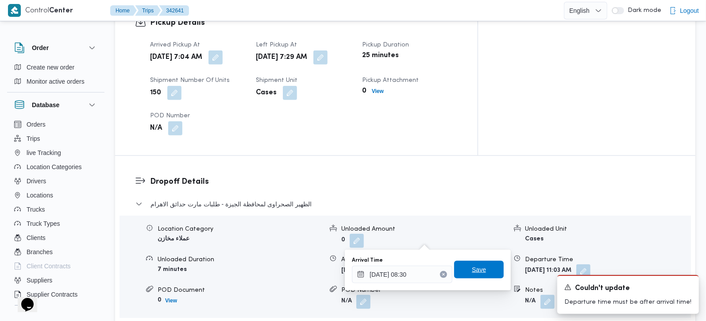
click at [462, 270] on span "Save" at bounding box center [479, 270] width 50 height 18
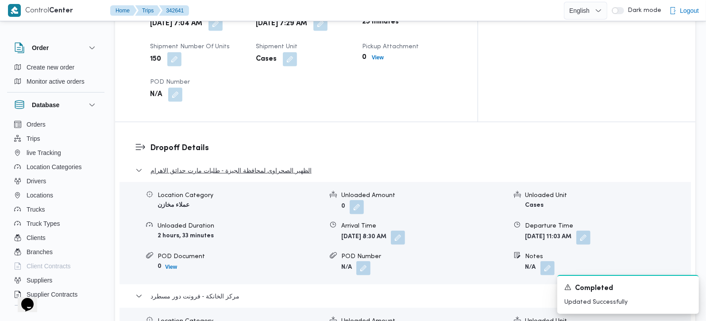
scroll to position [677, 0]
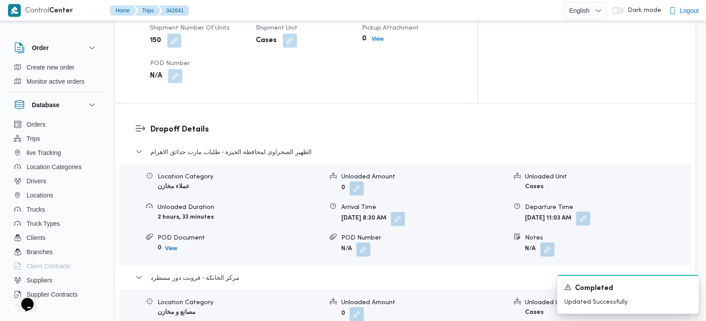
click at [590, 212] on button "button" at bounding box center [583, 219] width 14 height 14
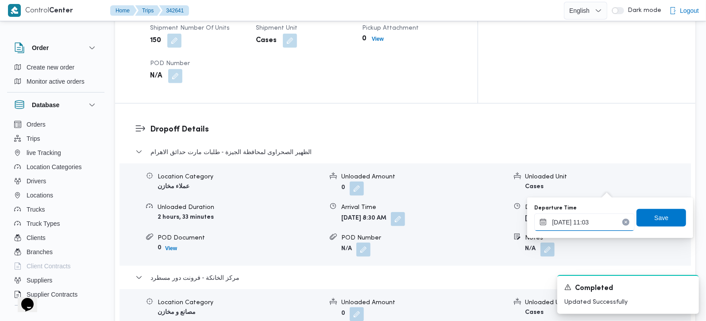
click at [583, 220] on input "11/10/2025 11:03" at bounding box center [584, 222] width 100 height 18
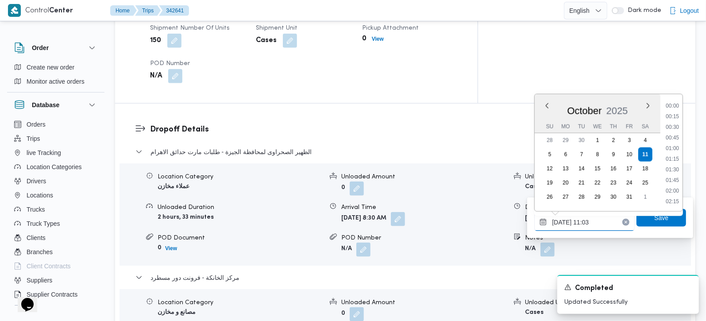
scroll to position [414, 0]
click at [676, 128] on li "10:15" at bounding box center [672, 127] width 20 height 9
type input "11/10/2025 10:15"
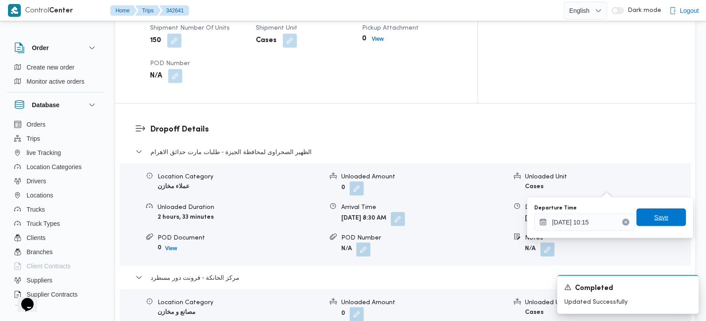
click at [654, 220] on span "Save" at bounding box center [661, 217] width 14 height 11
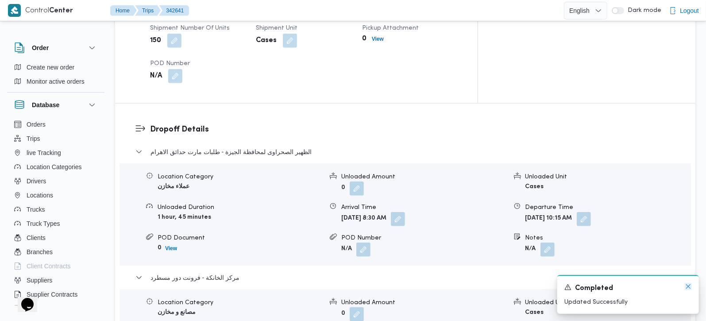
click at [690, 285] on icon "Dismiss toast" at bounding box center [688, 286] width 4 height 4
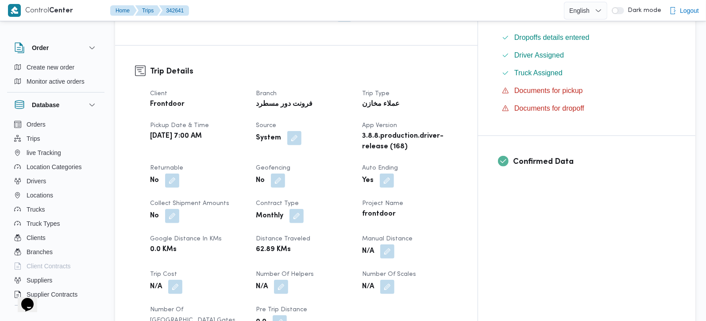
scroll to position [260, 0]
click at [394, 245] on button "button" at bounding box center [387, 252] width 14 height 14
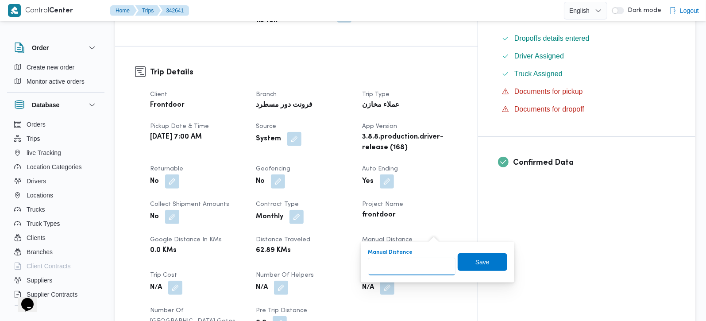
click at [401, 275] on input "Manual Distance" at bounding box center [412, 267] width 88 height 18
type input "105"
click at [475, 266] on span "Save" at bounding box center [482, 261] width 14 height 11
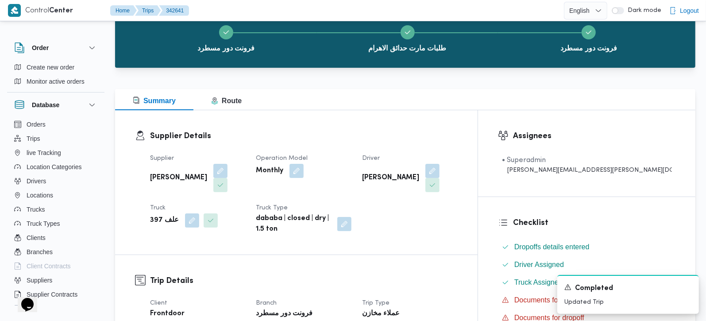
scroll to position [0, 0]
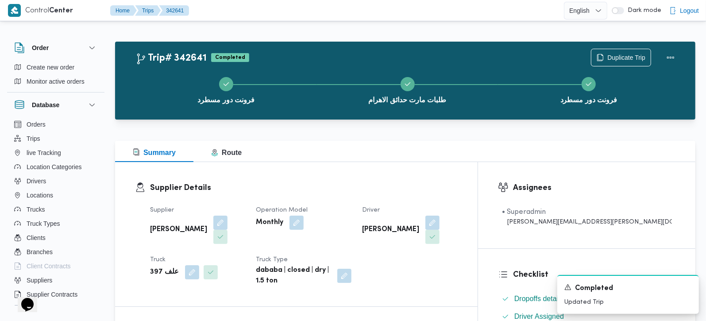
click at [331, 154] on div "Summary Route" at bounding box center [405, 151] width 580 height 21
click at [686, 285] on icon "Dismiss toast" at bounding box center [688, 286] width 7 height 7
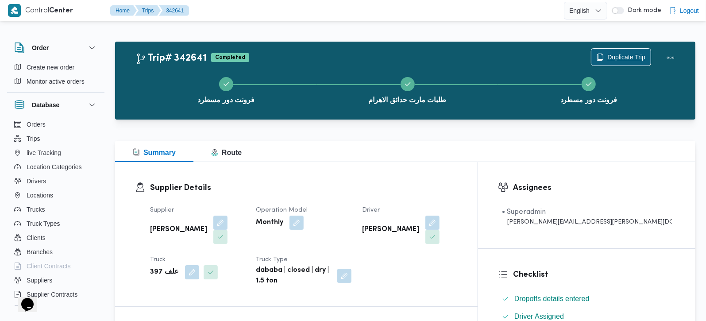
click at [621, 52] on span "Duplicate Trip" at bounding box center [620, 57] width 59 height 17
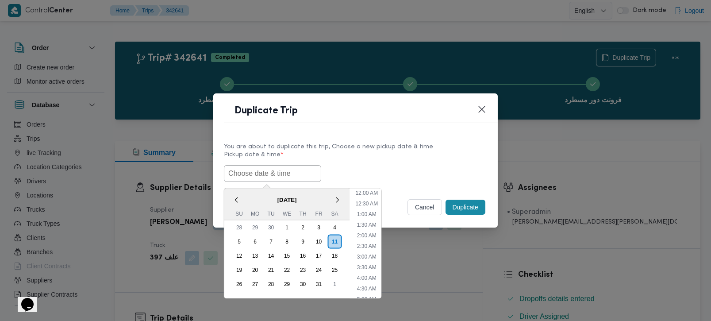
click at [278, 175] on input "text" at bounding box center [272, 173] width 97 height 17
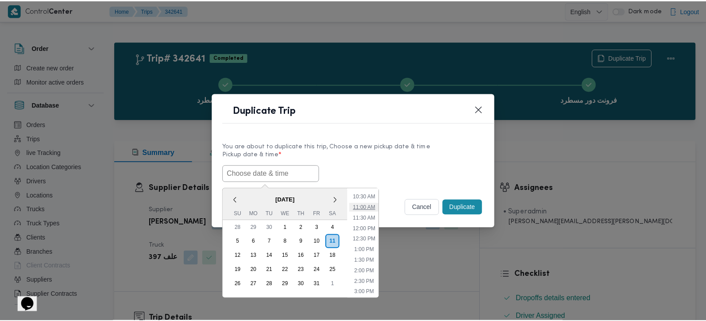
scroll to position [237, 0]
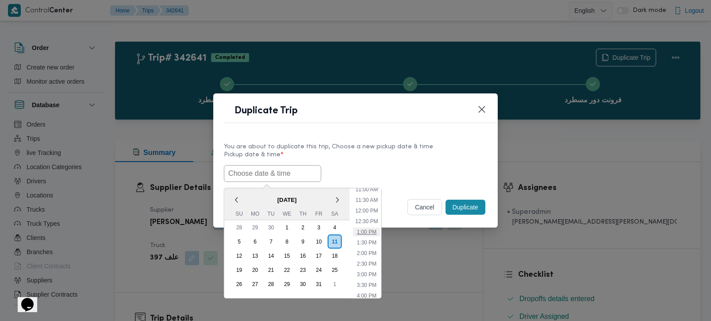
click at [370, 230] on li "1:00 PM" at bounding box center [366, 231] width 27 height 9
type input "11/10/2025 1:00PM"
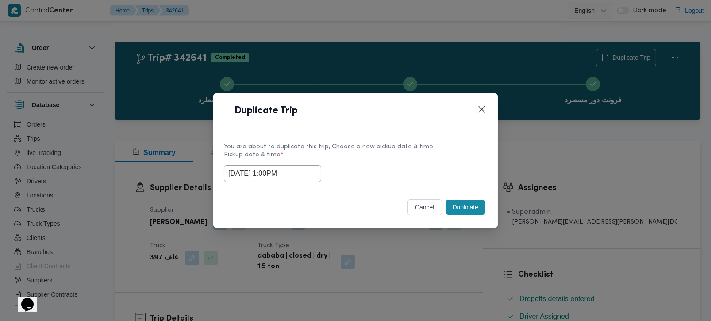
click at [474, 205] on button "Duplicate" at bounding box center [466, 207] width 40 height 15
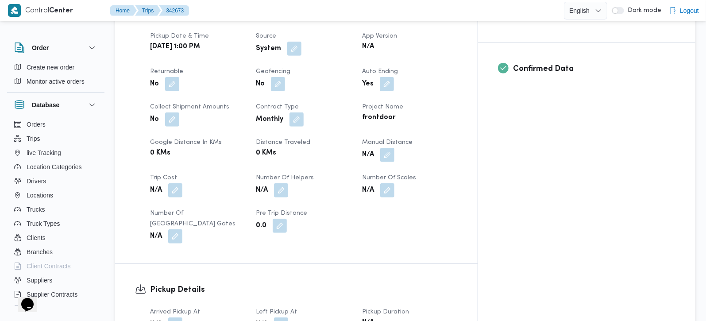
scroll to position [417, 0]
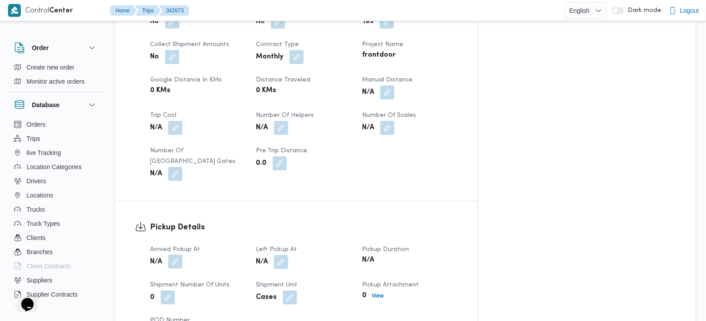
click at [175, 255] on button "button" at bounding box center [175, 262] width 14 height 14
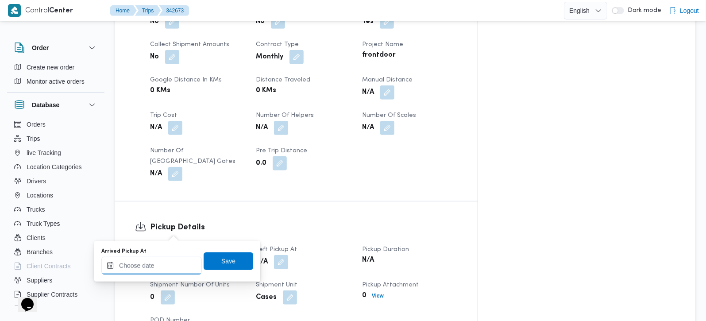
click at [161, 265] on input "Arrived Pickup At" at bounding box center [151, 266] width 100 height 18
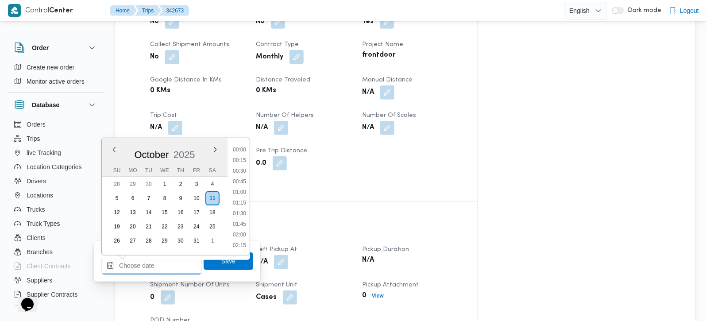
scroll to position [521, 0]
click at [246, 169] on li "12:45" at bounding box center [239, 170] width 20 height 9
type input "11/10/2025 12:45"
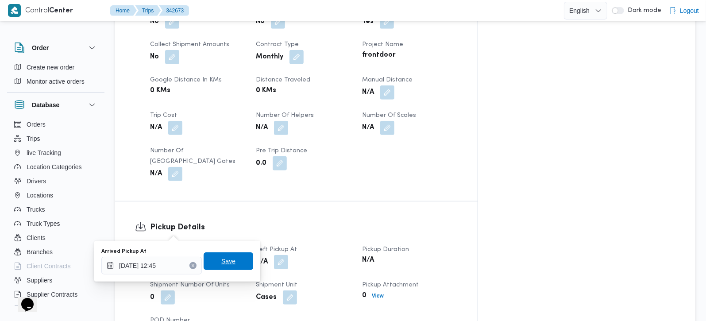
click at [225, 262] on span "Save" at bounding box center [228, 261] width 14 height 11
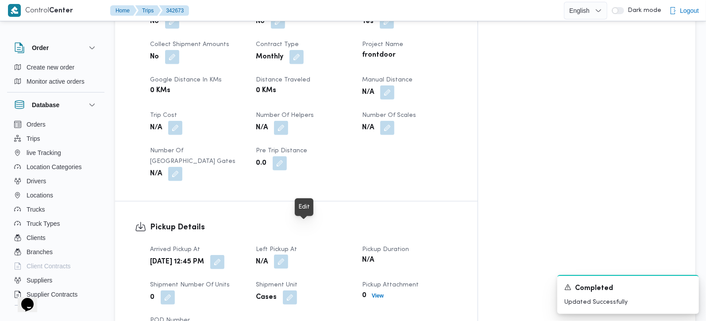
click at [288, 255] on button "button" at bounding box center [281, 262] width 14 height 14
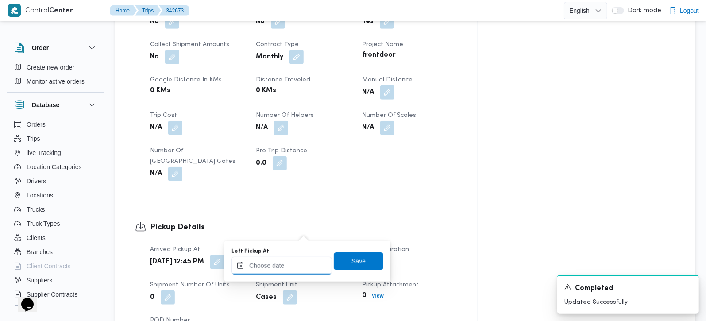
click at [294, 267] on input "Left Pickup At" at bounding box center [281, 266] width 100 height 18
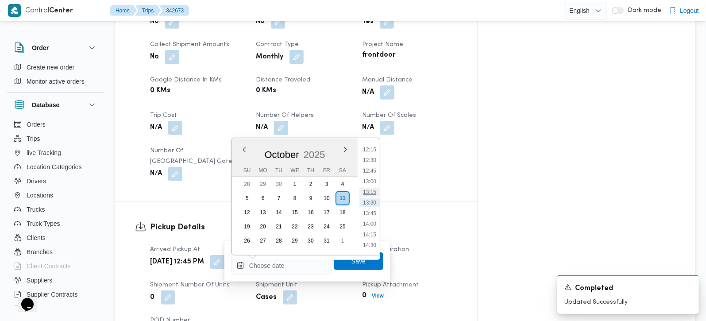
click at [373, 190] on li "13:15" at bounding box center [369, 192] width 20 height 9
type input "11/10/2025 13:15"
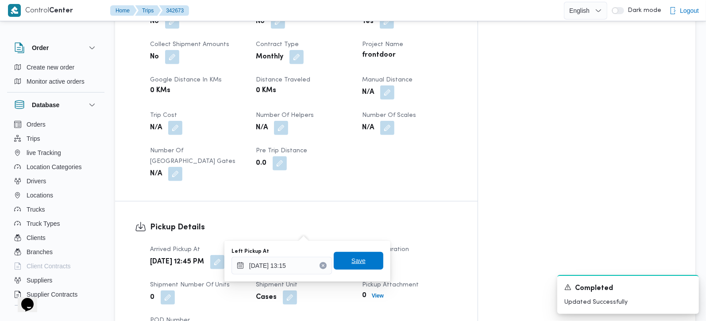
click at [354, 265] on span "Save" at bounding box center [358, 260] width 14 height 11
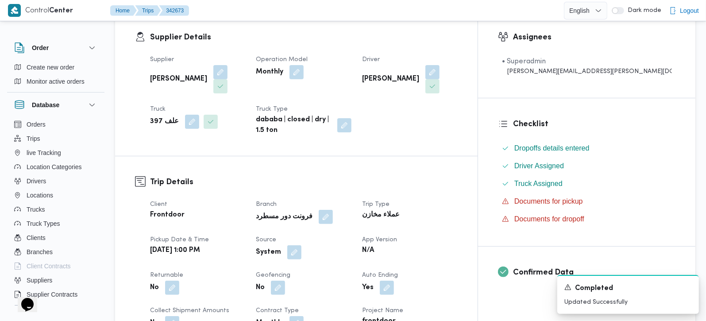
scroll to position [156, 0]
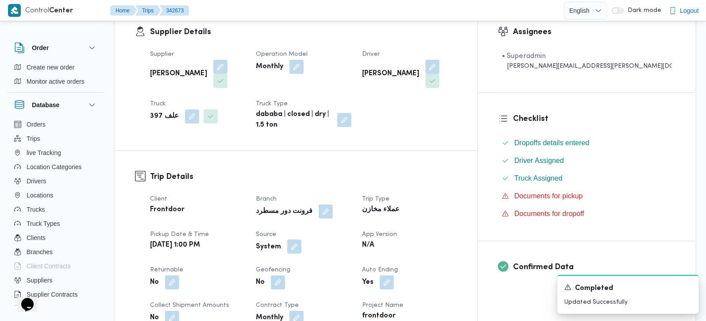
click at [301, 239] on button "button" at bounding box center [294, 246] width 14 height 14
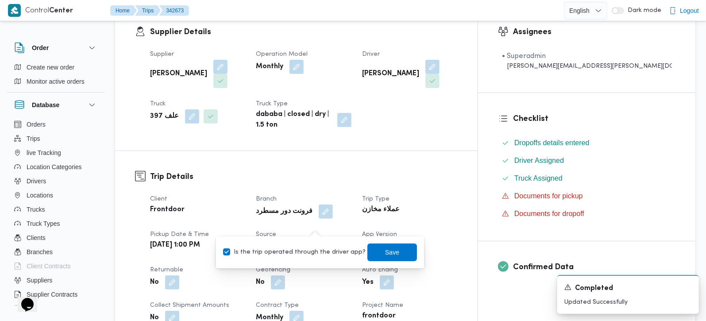
click at [315, 252] on label "Is the trip operated through the driver app?" at bounding box center [294, 252] width 143 height 11
checkbox input "false"
click at [373, 252] on span "Save" at bounding box center [392, 252] width 50 height 18
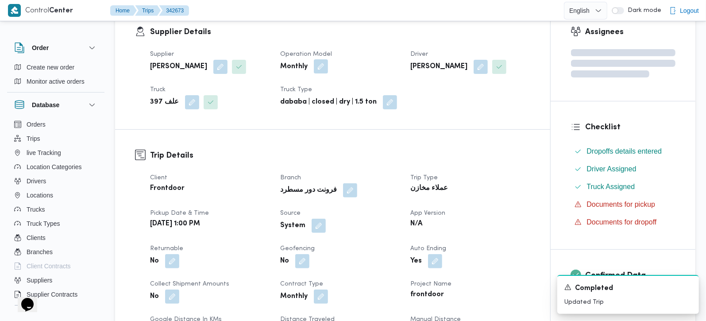
click at [321, 64] on button "button" at bounding box center [321, 66] width 14 height 14
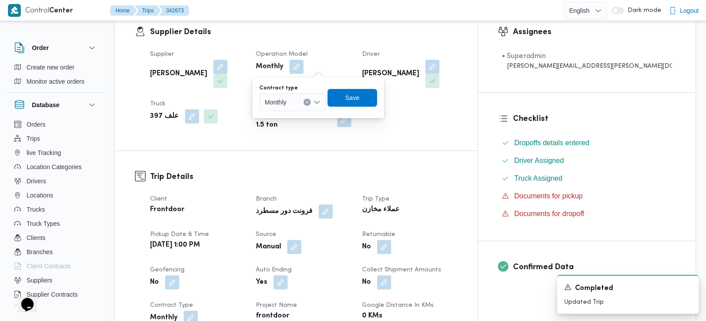
click at [311, 93] on div "Monthly" at bounding box center [292, 102] width 66 height 18
click at [297, 124] on span "On Demand" at bounding box center [292, 131] width 59 height 14
click at [359, 97] on span "Save" at bounding box center [355, 98] width 14 height 11
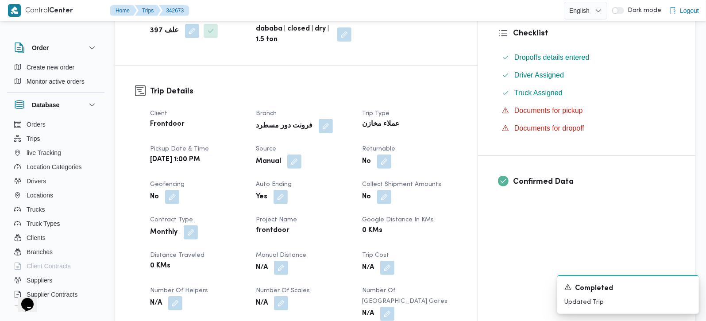
scroll to position [260, 0]
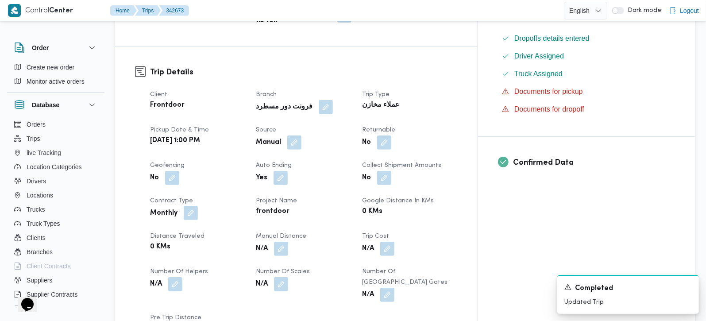
click at [189, 206] on button "button" at bounding box center [191, 213] width 14 height 14
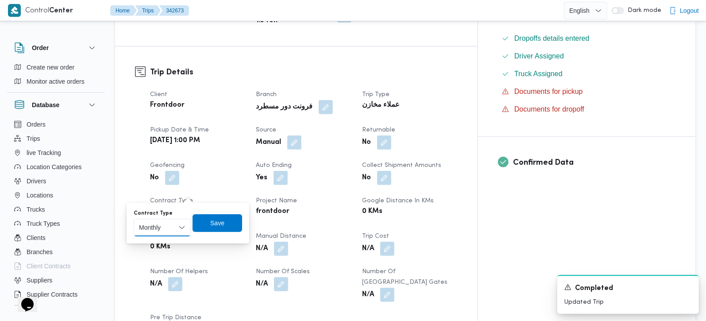
click at [181, 220] on select "Monthly On-Demand Daily Rental" at bounding box center [162, 228] width 57 height 18
select select "on_demand"
click at [134, 219] on select "Monthly On-Demand Daily Rental" at bounding box center [162, 228] width 57 height 18
click at [204, 228] on span "Save" at bounding box center [218, 223] width 50 height 18
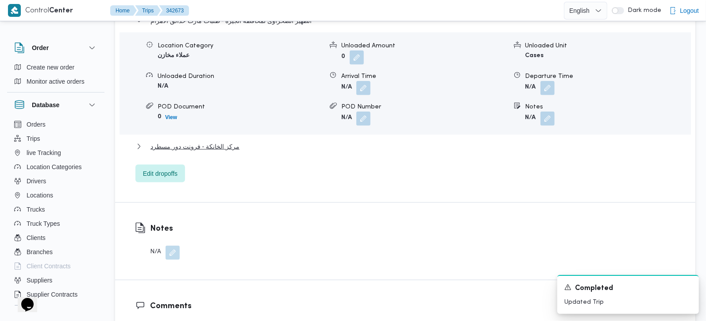
scroll to position [729, 0]
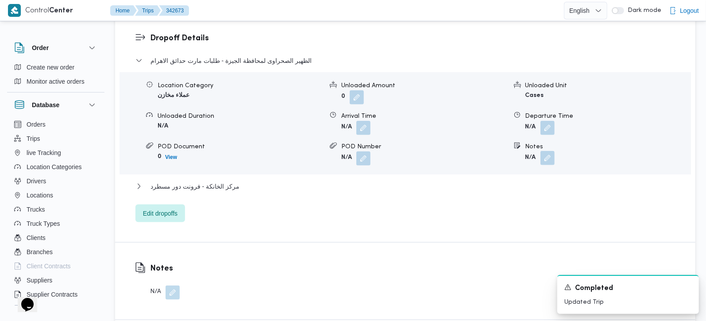
click at [541, 151] on button "button" at bounding box center [547, 158] width 14 height 14
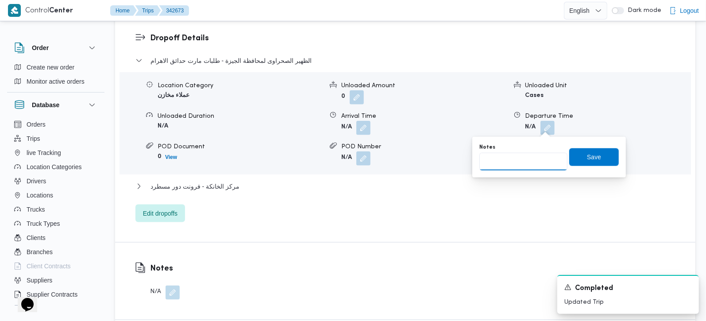
click at [532, 160] on input "Notes" at bounding box center [523, 162] width 88 height 18
click at [511, 160] on input "Notes" at bounding box center [523, 162] width 88 height 18
paste input "تعديل فواتير"
type input "تعديل فواتير"
click at [594, 151] on span "Save" at bounding box center [594, 157] width 50 height 18
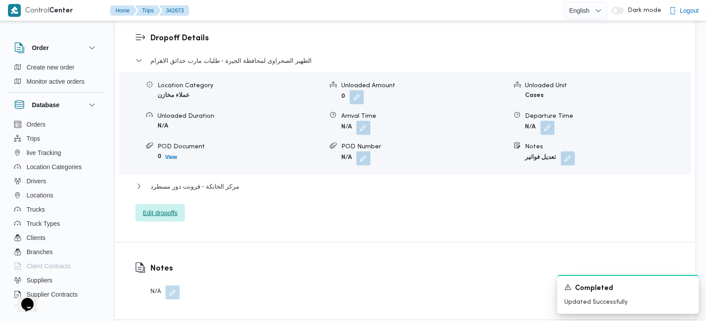
click at [166, 204] on span "Edit dropoffs" at bounding box center [160, 213] width 50 height 18
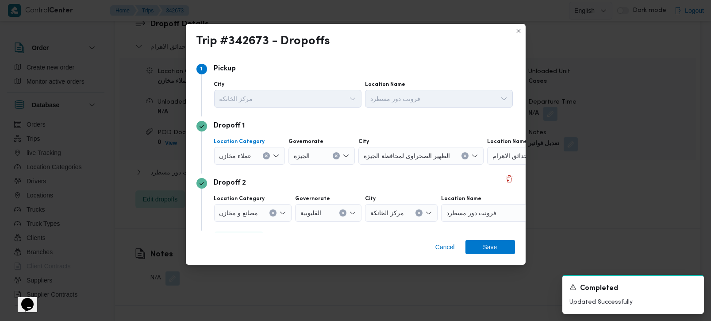
click at [265, 151] on div "عملاء مخازن" at bounding box center [249, 156] width 71 height 18
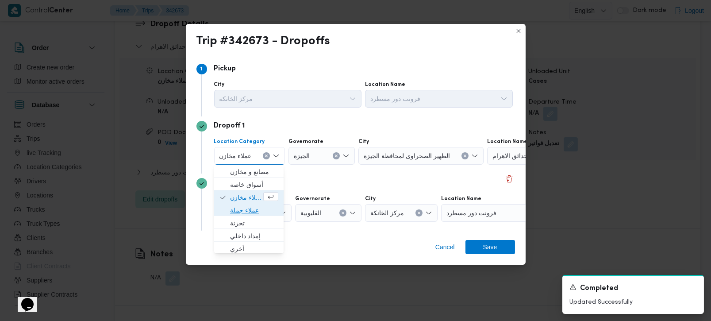
drag, startPoint x: 248, startPoint y: 212, endPoint x: 274, endPoint y: 187, distance: 35.4
click at [248, 212] on span "عملاء جملة" at bounding box center [254, 210] width 48 height 11
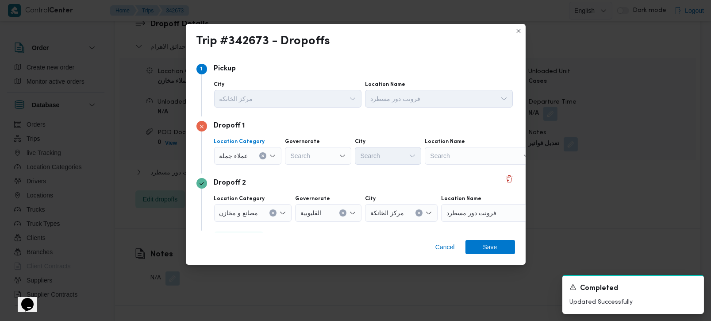
click at [306, 157] on div "Search" at bounding box center [318, 156] width 66 height 18
type input "رة"
click at [317, 185] on span "القاهرة" at bounding box center [322, 184] width 45 height 11
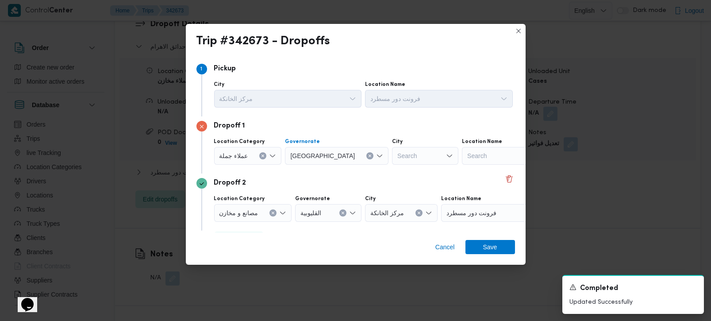
click at [392, 158] on div "Search" at bounding box center [425, 156] width 66 height 18
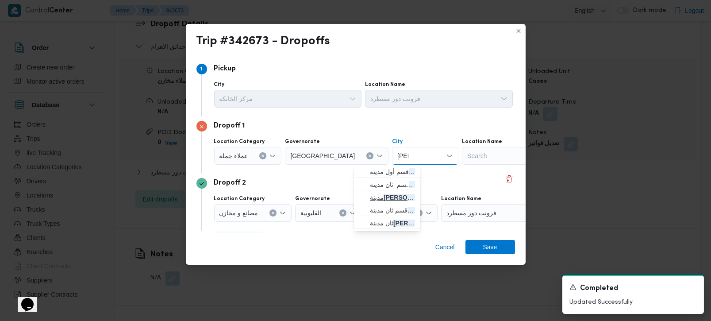
type input "نصر"
click at [403, 200] on span "مدينة نصر" at bounding box center [392, 197] width 45 height 11
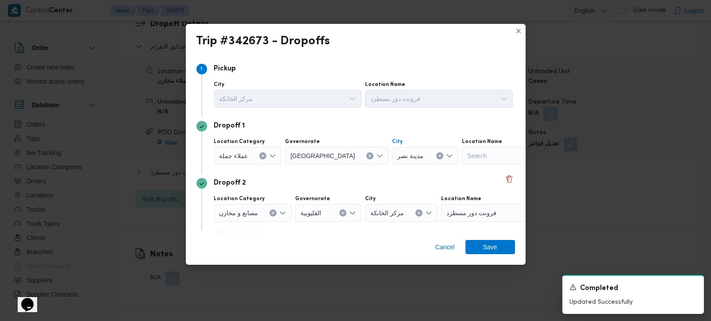
click at [463, 253] on div "Cancel Save" at bounding box center [356, 249] width 340 height 32
click at [479, 249] on span "Save" at bounding box center [491, 246] width 50 height 14
